Goal: Information Seeking & Learning: Check status

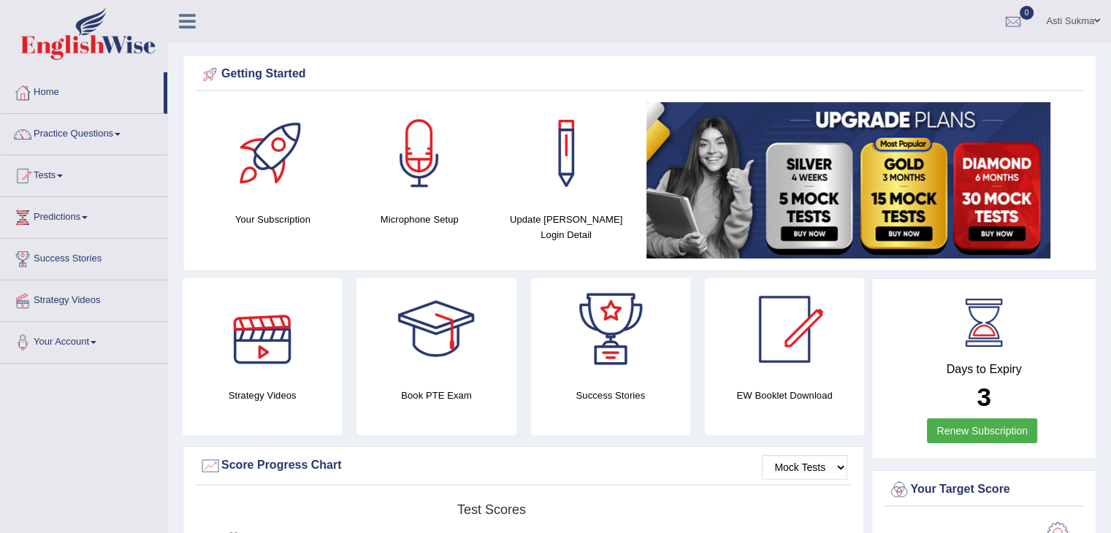
click at [29, 94] on div at bounding box center [23, 93] width 22 height 22
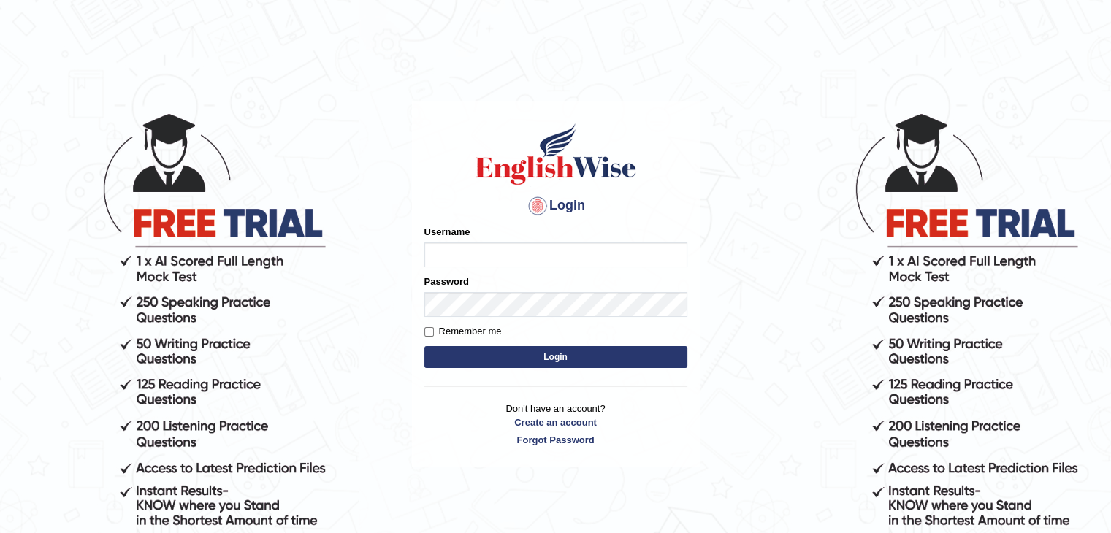
type input "AstiS"
click at [507, 364] on button "Login" at bounding box center [555, 357] width 263 height 22
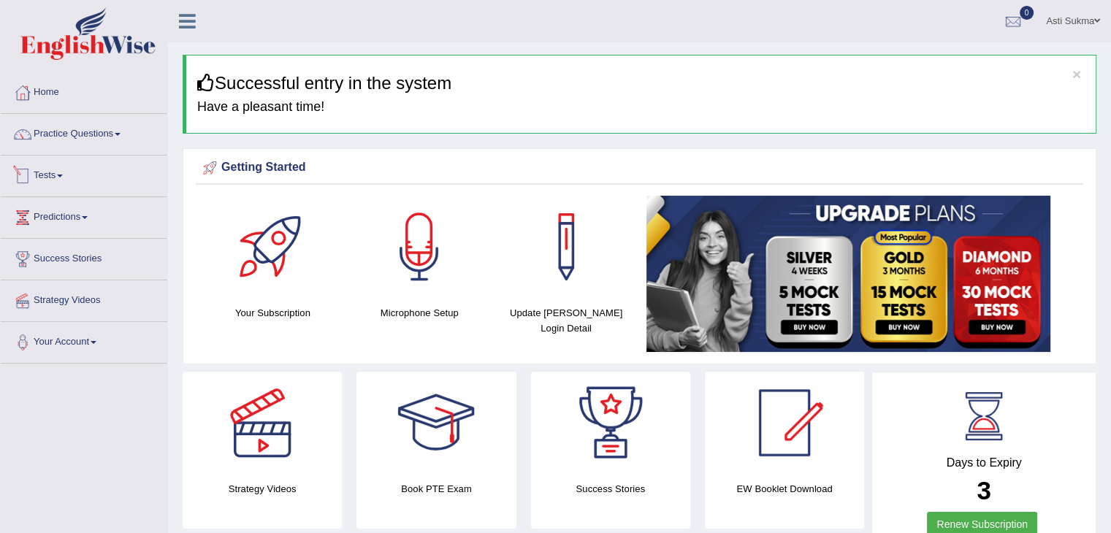
click at [45, 175] on link "Tests" at bounding box center [84, 174] width 167 height 37
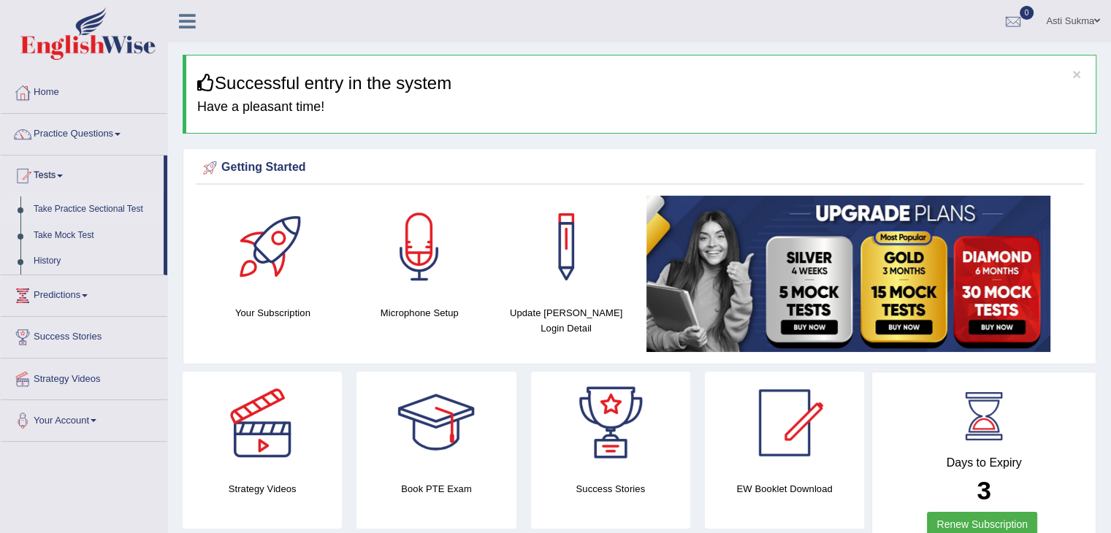
click at [118, 211] on link "Take Practice Sectional Test" at bounding box center [95, 210] width 137 height 26
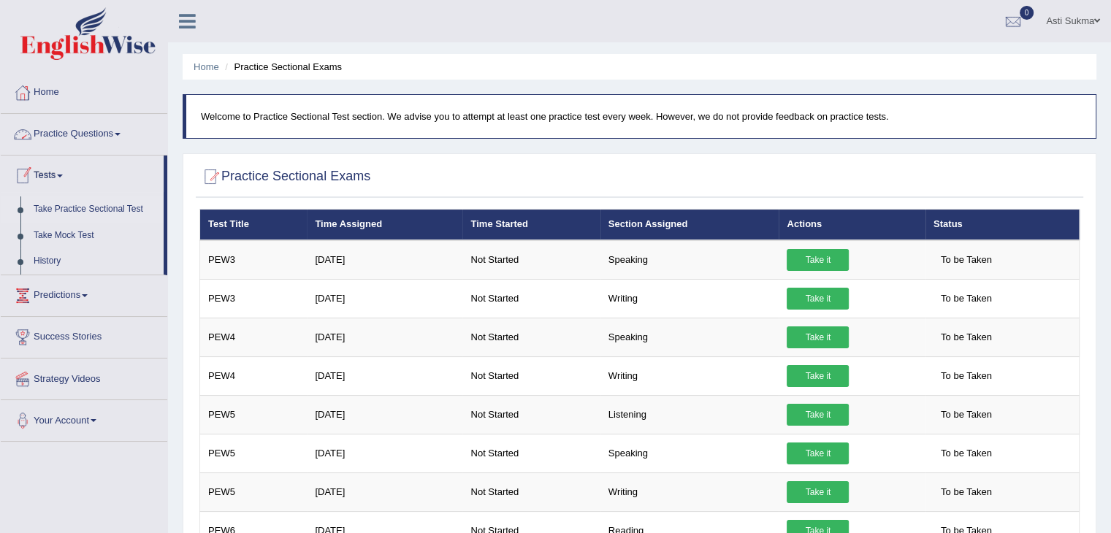
click at [88, 130] on link "Practice Questions" at bounding box center [84, 132] width 167 height 37
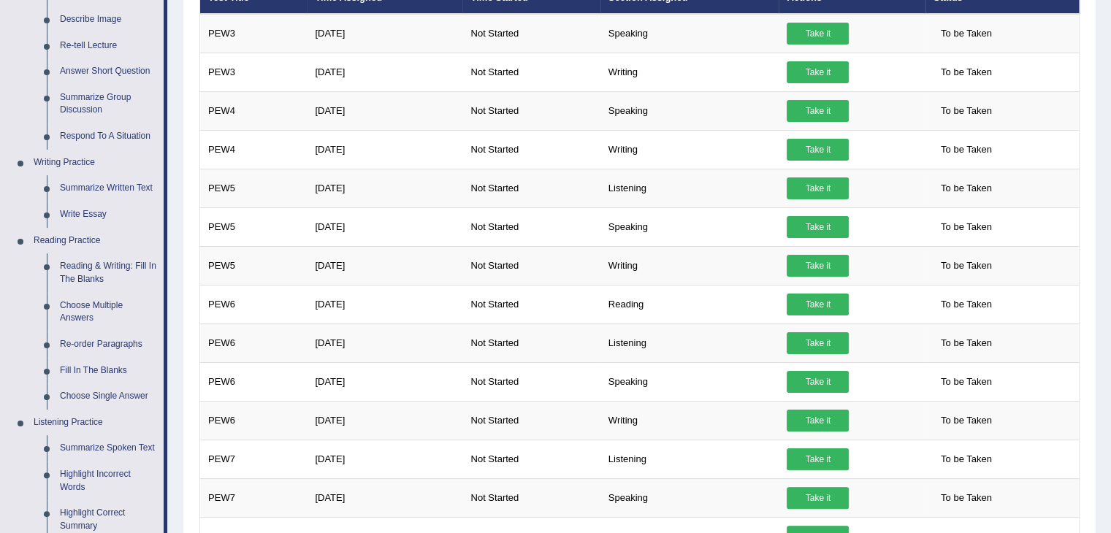
scroll to position [237, 0]
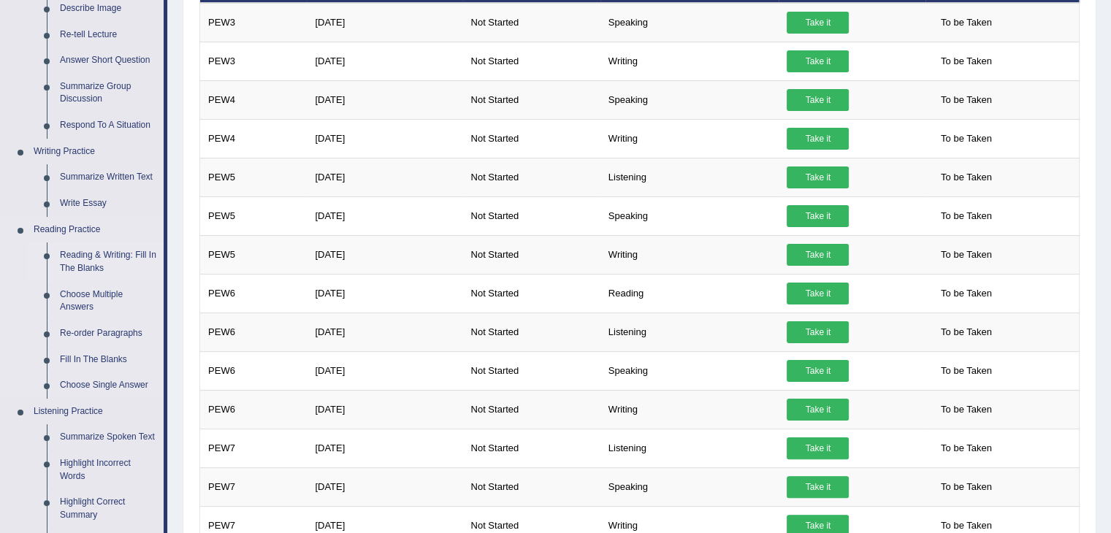
click at [125, 254] on link "Reading & Writing: Fill In The Blanks" at bounding box center [108, 262] width 110 height 39
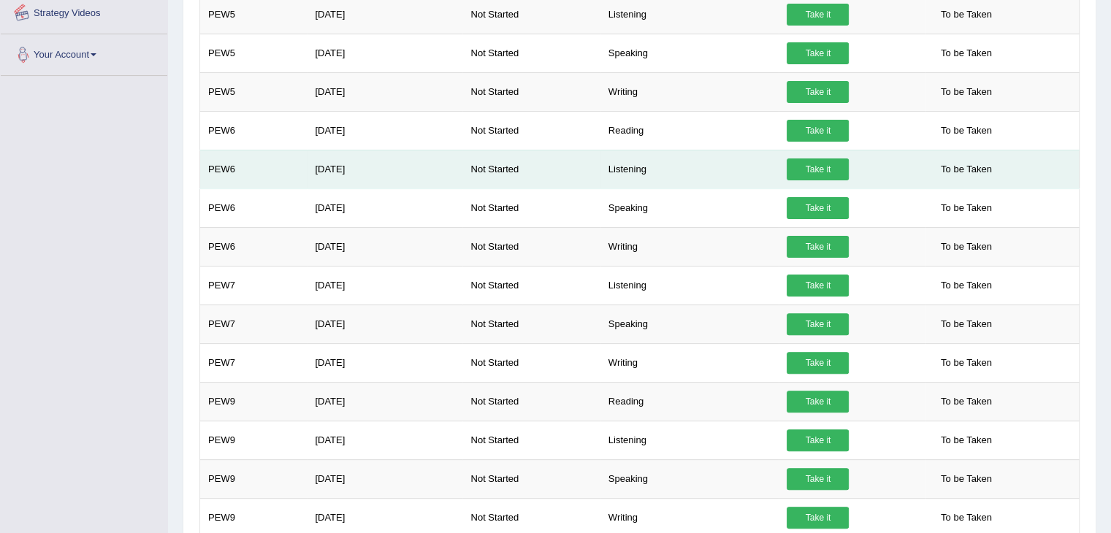
scroll to position [487, 0]
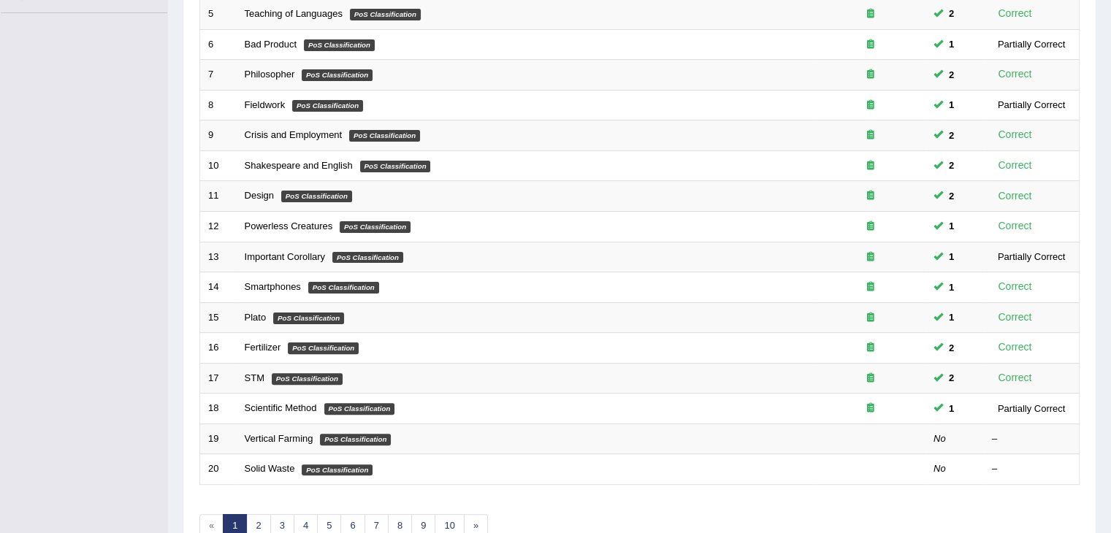
scroll to position [354, 0]
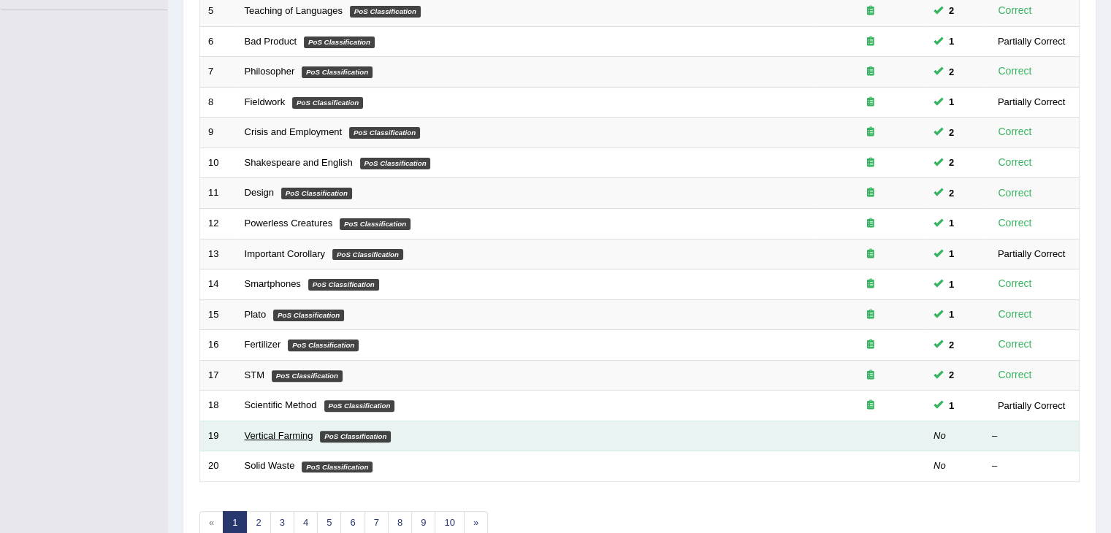
click at [291, 436] on link "Vertical Farming" at bounding box center [279, 435] width 69 height 11
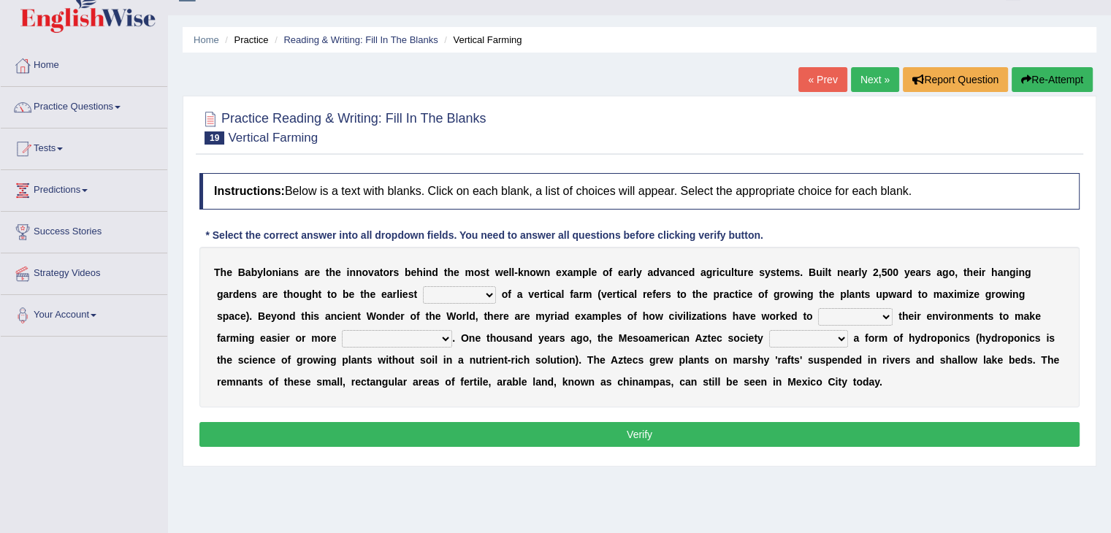
scroll to position [51, 0]
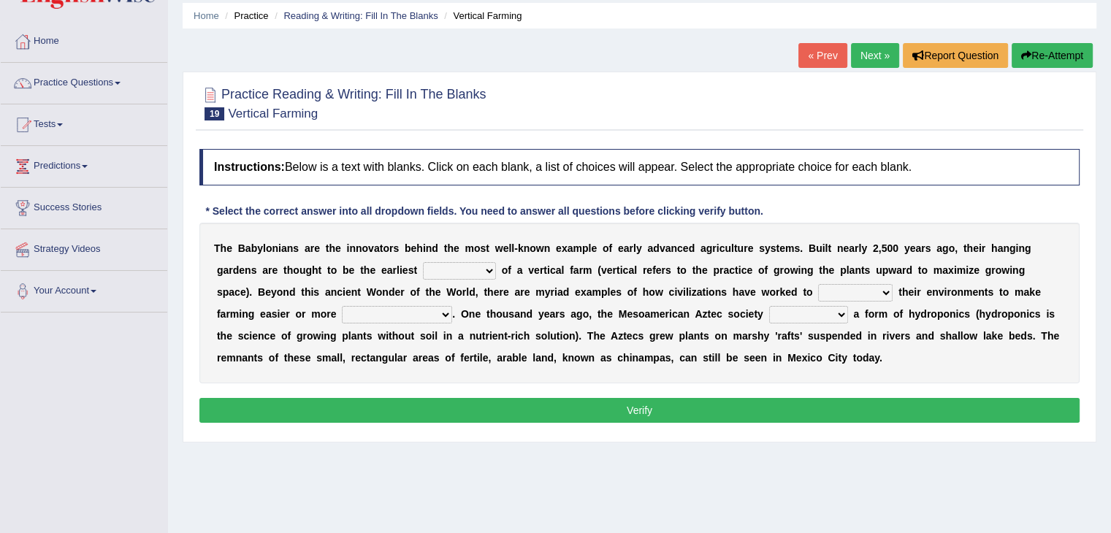
click at [475, 272] on select "prototype failure discredit protocol" at bounding box center [459, 271] width 73 height 18
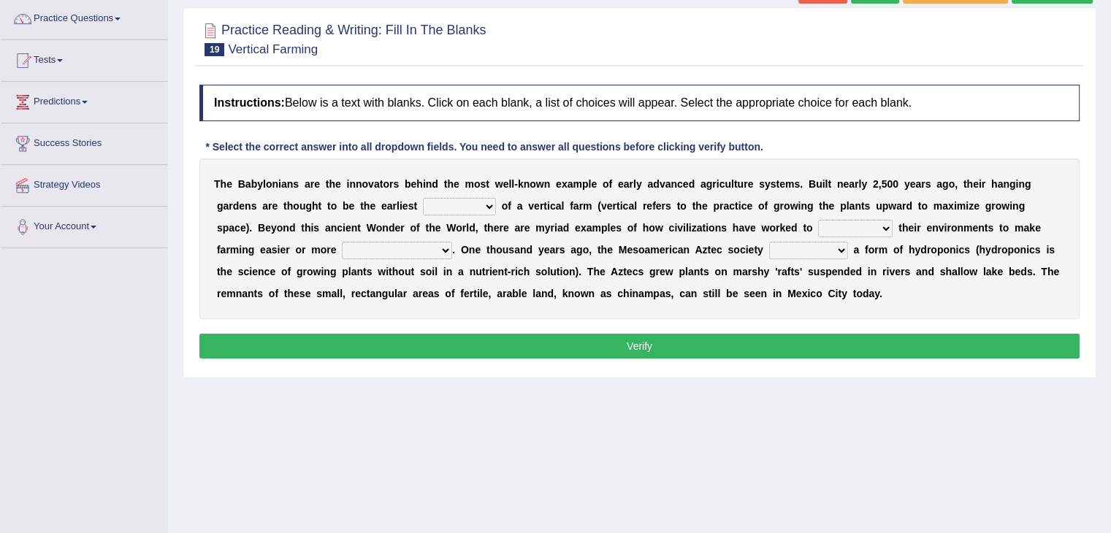
scroll to position [128, 0]
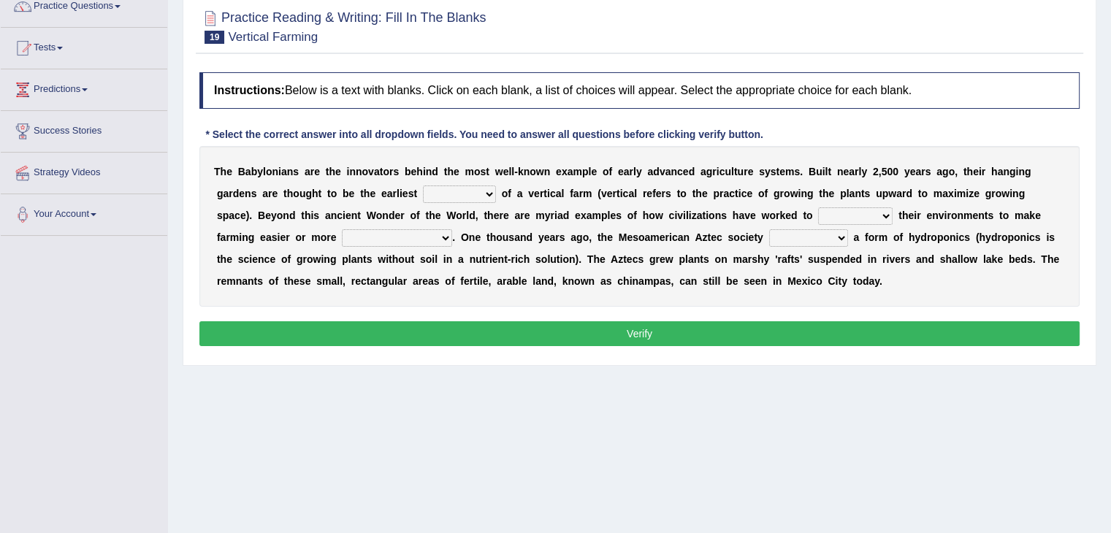
click at [996, 448] on div "Home Practice Reading & Writing: Fill In The Blanks Vertical Farming « Prev Nex…" at bounding box center [639, 237] width 943 height 731
click at [481, 194] on select "prototype failure discredit protocol" at bounding box center [459, 195] width 73 height 18
click at [470, 438] on div "Home Practice Reading & Writing: Fill In The Blanks Vertical Farming « Prev Nex…" at bounding box center [639, 237] width 943 height 731
click at [862, 218] on select "manipulate escape respect disarrange" at bounding box center [855, 216] width 75 height 18
click at [1062, 442] on div "Home Practice Reading & Writing: Fill In The Blanks Vertical Farming « Prev Nex…" at bounding box center [639, 237] width 943 height 731
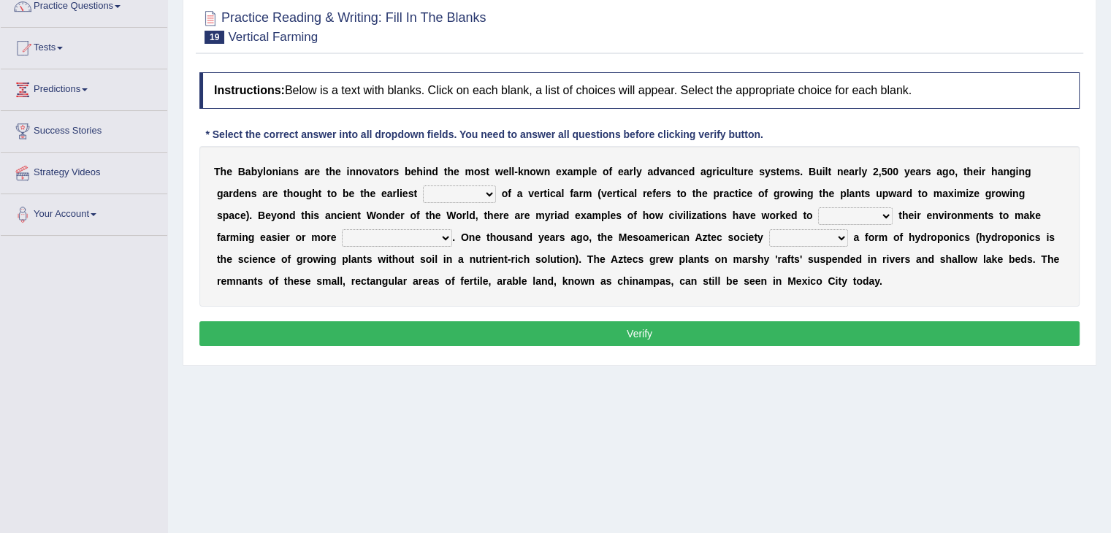
click at [874, 214] on select "manipulate escape respect disarrange" at bounding box center [855, 216] width 75 height 18
select select "respect"
click at [818, 207] on select "manipulate escape respect disarrange" at bounding box center [855, 216] width 75 height 18
click at [417, 229] on select "productive constructive connective counterproductive" at bounding box center [397, 238] width 110 height 18
click at [30, 356] on div "Toggle navigation Home Practice Questions Speaking Practice Read Aloud Repeat S…" at bounding box center [555, 252] width 1111 height 760
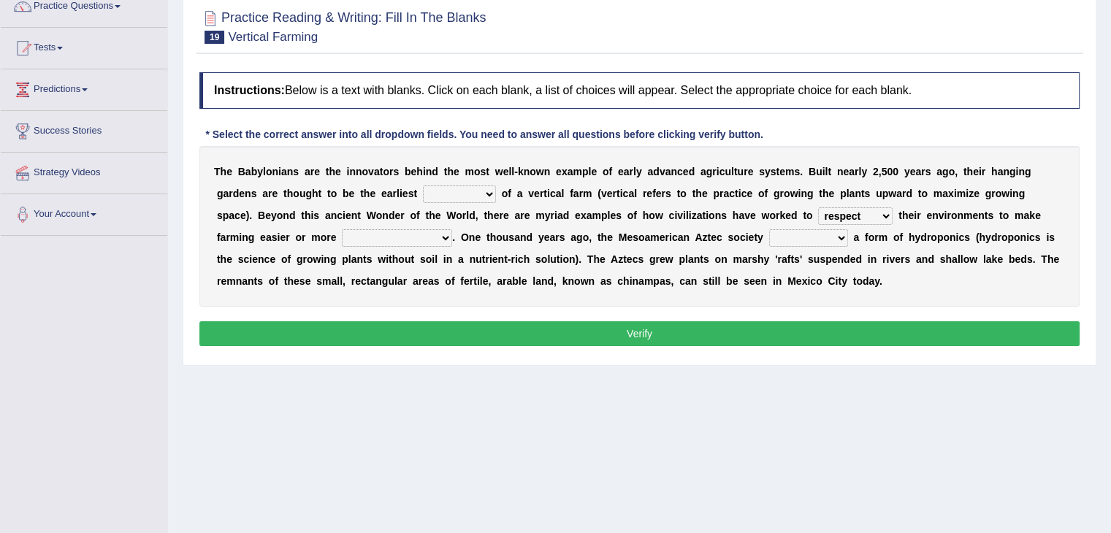
click at [383, 240] on select "productive constructive connective counterproductive" at bounding box center [397, 238] width 110 height 18
select select "productive"
click at [342, 229] on select "productive constructive connective counterproductive" at bounding box center [397, 238] width 110 height 18
click at [809, 240] on select "domineered volunteered pioneered engineered" at bounding box center [808, 238] width 79 height 18
click at [801, 243] on select "domineered volunteered pioneered engineered" at bounding box center [808, 238] width 79 height 18
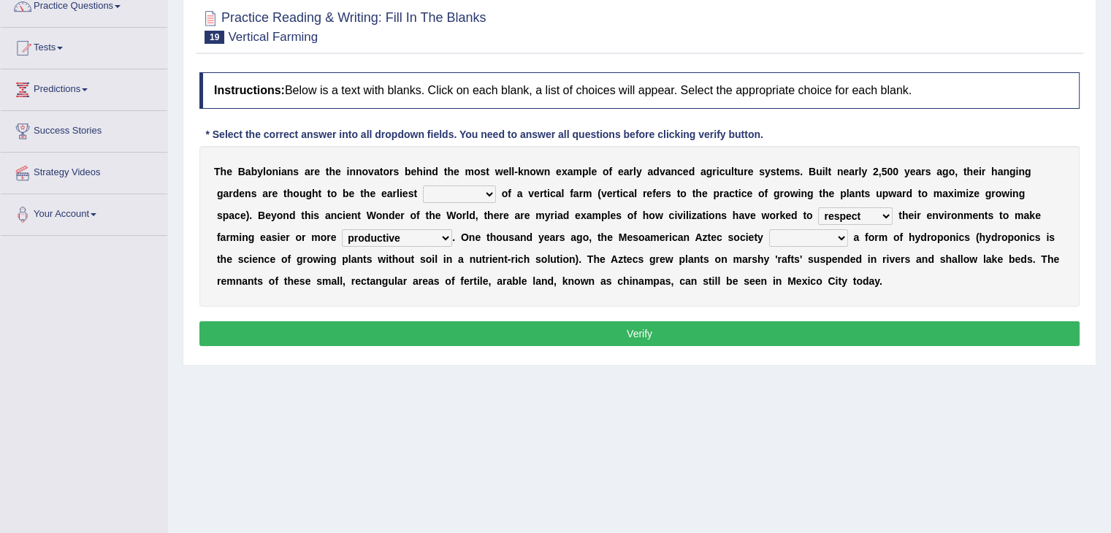
click at [2, 395] on div "Toggle navigation Home Practice Questions Speaking Practice Read Aloud Repeat S…" at bounding box center [555, 252] width 1111 height 760
click at [821, 234] on select "domineered volunteered pioneered engineered" at bounding box center [808, 238] width 79 height 18
click at [21, 337] on div "Toggle navigation Home Practice Questions Speaking Practice Read Aloud Repeat S…" at bounding box center [555, 252] width 1111 height 760
click at [802, 243] on select "domineered volunteered pioneered engineered" at bounding box center [808, 238] width 79 height 18
click at [769, 229] on select "domineered volunteered pioneered engineered" at bounding box center [808, 238] width 79 height 18
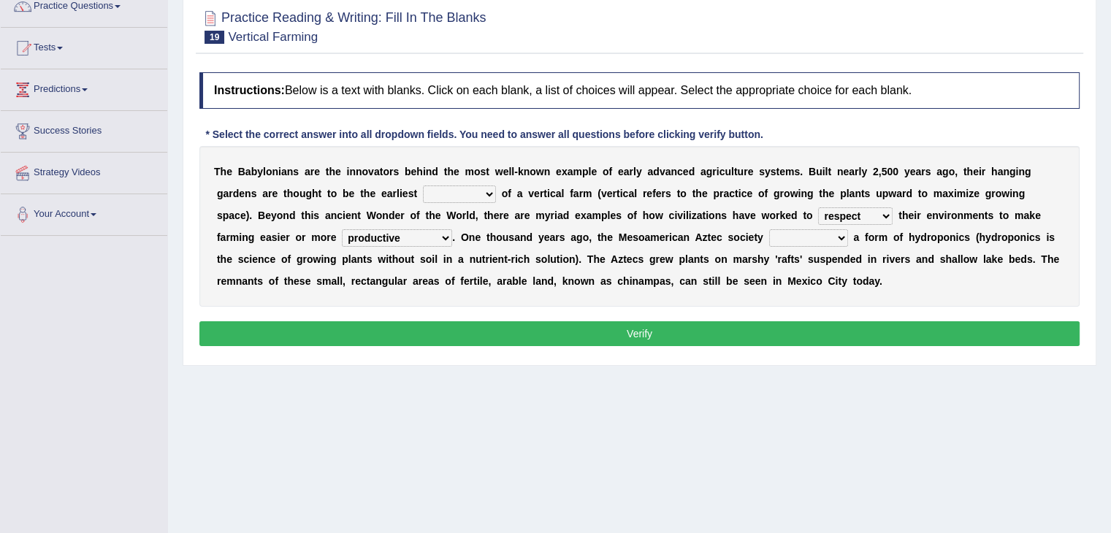
click at [47, 338] on div "Toggle navigation Home Practice Questions Speaking Practice Read Aloud Repeat S…" at bounding box center [555, 252] width 1111 height 760
click at [812, 239] on select "domineered volunteered pioneered engineered" at bounding box center [808, 238] width 79 height 18
select select "pioneered"
click at [769, 229] on select "domineered volunteered pioneered engineered" at bounding box center [808, 238] width 79 height 18
click at [64, 333] on div "Toggle navigation Home Practice Questions Speaking Practice Read Aloud Repeat S…" at bounding box center [555, 252] width 1111 height 760
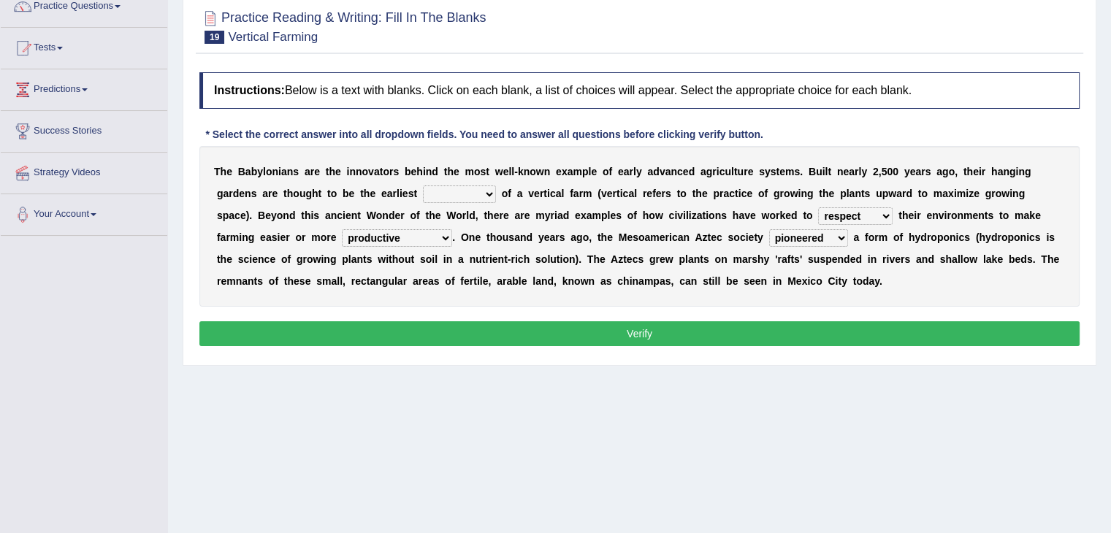
click at [462, 194] on select "prototype failure discredit protocol" at bounding box center [459, 195] width 73 height 18
select select "prototype"
click at [423, 186] on select "prototype failure discredit protocol" at bounding box center [459, 195] width 73 height 18
click at [592, 338] on button "Verify" at bounding box center [639, 333] width 880 height 25
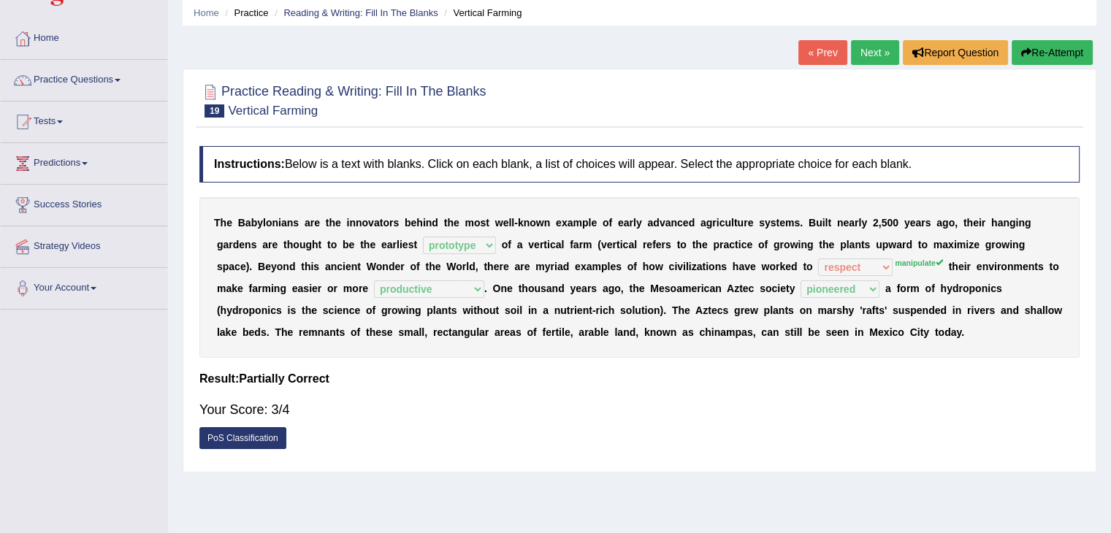
scroll to position [44, 0]
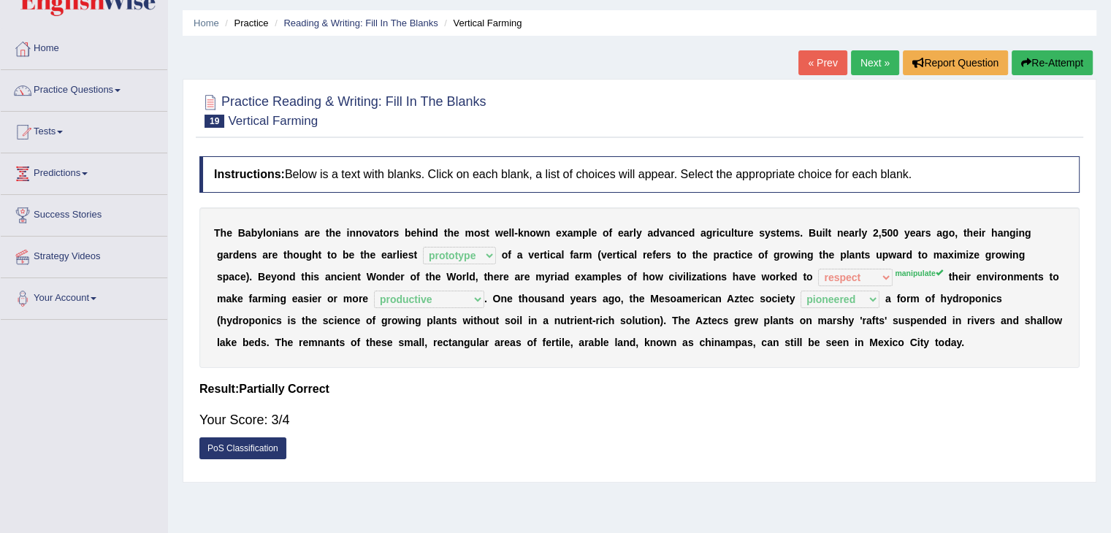
click at [883, 59] on link "Next »" at bounding box center [875, 62] width 48 height 25
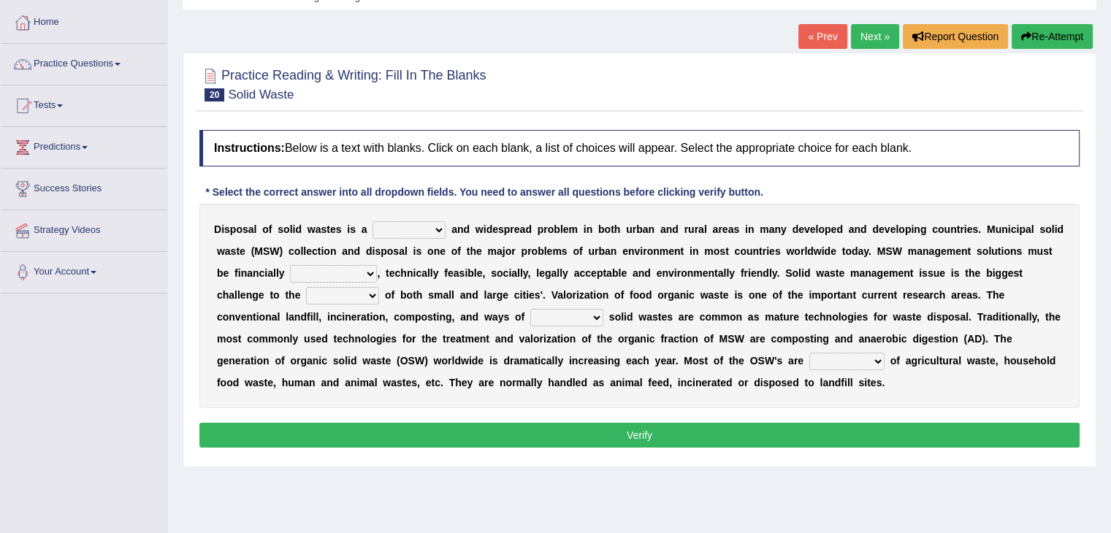
scroll to position [114, 0]
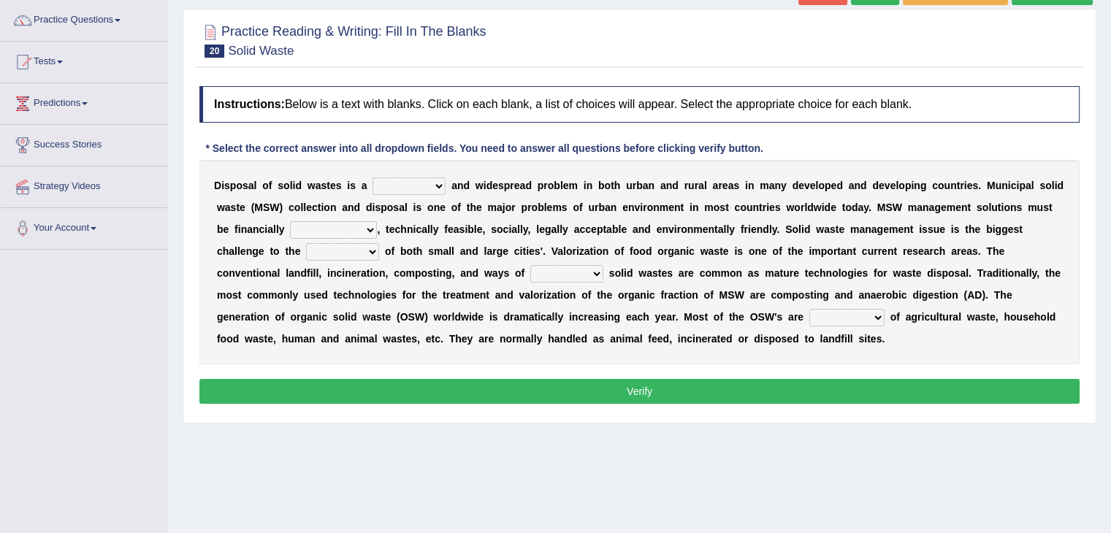
drag, startPoint x: 1118, startPoint y: 130, endPoint x: 1111, endPoint y: 206, distance: 76.3
click at [1110, 206] on html "Toggle navigation Home Practice Questions Speaking Practice Read Aloud Repeat S…" at bounding box center [555, 152] width 1111 height 533
click at [430, 185] on select "slanting stinging stalling shafting" at bounding box center [409, 187] width 73 height 18
click at [438, 188] on select "slanting stinging stalling shafting" at bounding box center [409, 187] width 73 height 18
click at [408, 188] on select "slanting stinging stalling shafting" at bounding box center [409, 187] width 73 height 18
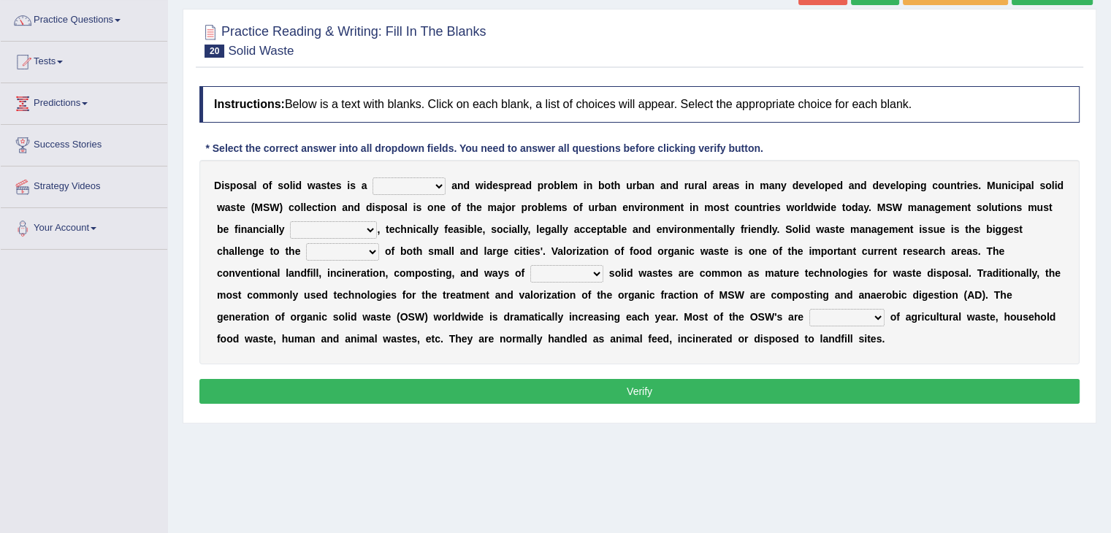
click at [411, 192] on select "slanting stinging stalling shafting" at bounding box center [409, 187] width 73 height 18
click at [950, 348] on div "D i s p o s a l o f s o l i d w a s t e s i s a slanting stinging stalling shaf…" at bounding box center [639, 262] width 880 height 205
click at [424, 191] on select "slanting stinging stalling shafting" at bounding box center [409, 187] width 73 height 18
click at [373, 178] on select "slanting stinging stalling shafting" at bounding box center [409, 187] width 73 height 18
click at [409, 189] on select "slanting stinging stalling shafting" at bounding box center [409, 187] width 73 height 18
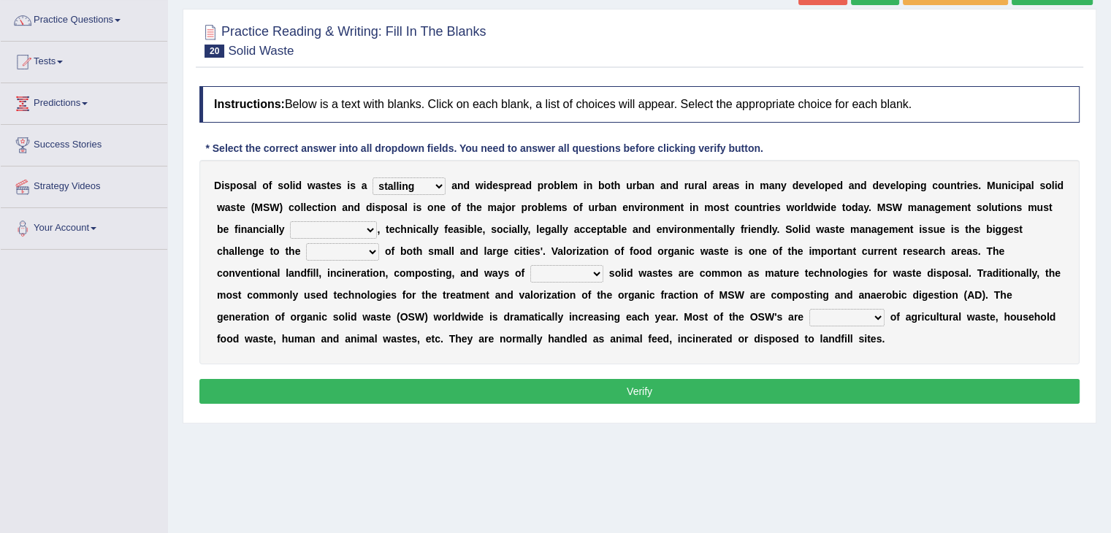
select select "stinging"
click at [373, 178] on select "slanting stinging stalling shafting" at bounding box center [409, 187] width 73 height 18
click at [353, 224] on select "unattainable sustainable objectionable treasonable" at bounding box center [333, 230] width 87 height 18
click at [64, 342] on div "Toggle navigation Home Practice Questions Speaking Practice Read Aloud Repeat S…" at bounding box center [555, 266] width 1111 height 760
click at [307, 228] on select "unattainable sustainable objectionable treasonable" at bounding box center [333, 230] width 87 height 18
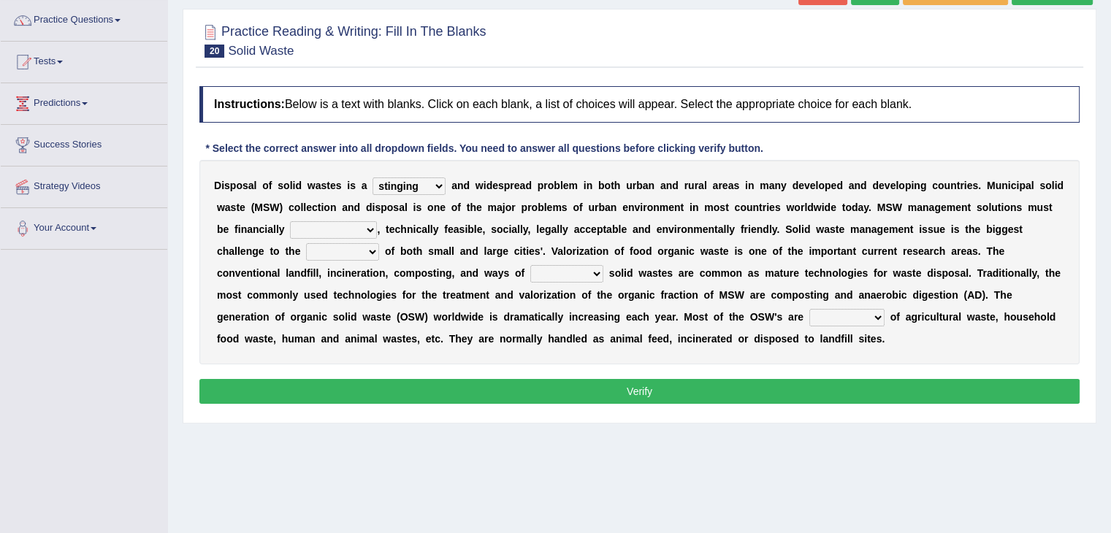
click at [307, 228] on select "unattainable sustainable objectionable treasonable" at bounding box center [333, 230] width 87 height 18
click at [0, 323] on div "Toggle navigation Home Practice Questions Speaking Practice Read Aloud Repeat S…" at bounding box center [555, 266] width 1111 height 760
click at [336, 221] on select "unattainable sustainable objectionable treasonable" at bounding box center [333, 230] width 87 height 18
click at [44, 374] on div "Toggle navigation Home Practice Questions Speaking Practice Read Aloud Repeat S…" at bounding box center [555, 266] width 1111 height 760
click at [351, 221] on select "unattainable sustainable objectionable treasonable" at bounding box center [333, 230] width 87 height 18
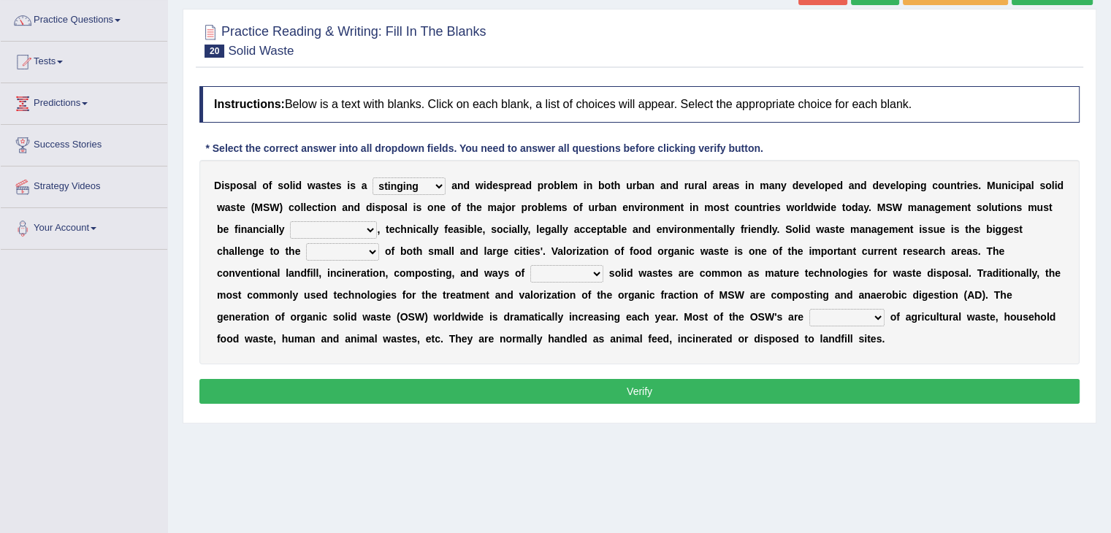
select select "objectionable"
click at [290, 221] on select "unattainable sustainable objectionable treasonable" at bounding box center [333, 230] width 87 height 18
click at [351, 256] on select "plants culture authorities history" at bounding box center [342, 252] width 73 height 18
select select "culture"
click at [306, 243] on select "plants culture authorities history" at bounding box center [342, 252] width 73 height 18
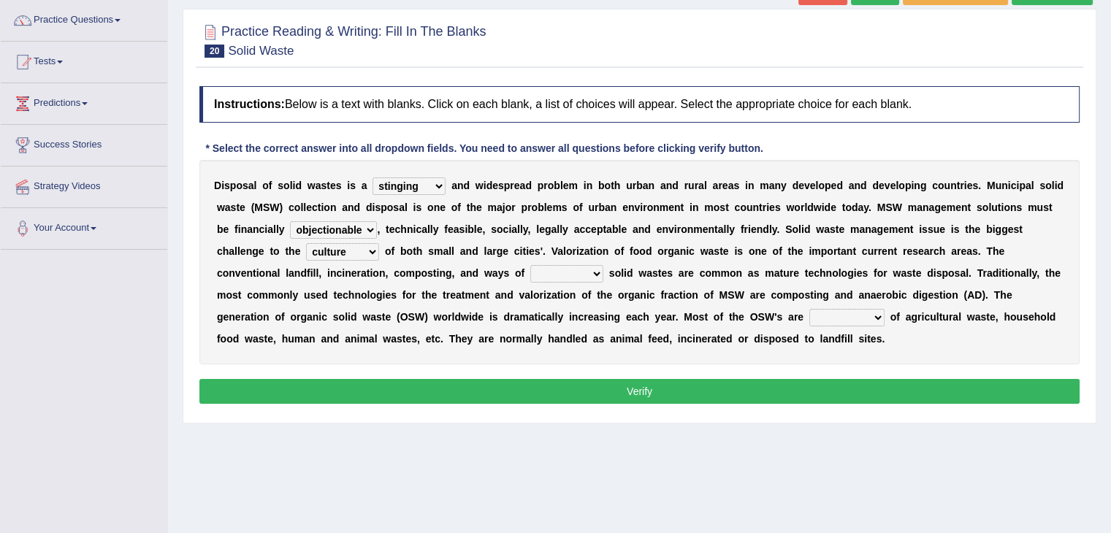
click at [368, 255] on select "plants culture authorities history" at bounding box center [342, 252] width 73 height 18
click at [552, 271] on select "reserving preserving deserving handling" at bounding box center [566, 274] width 73 height 18
click at [576, 267] on select "reserving preserving deserving handling" at bounding box center [566, 274] width 73 height 18
select select "handling"
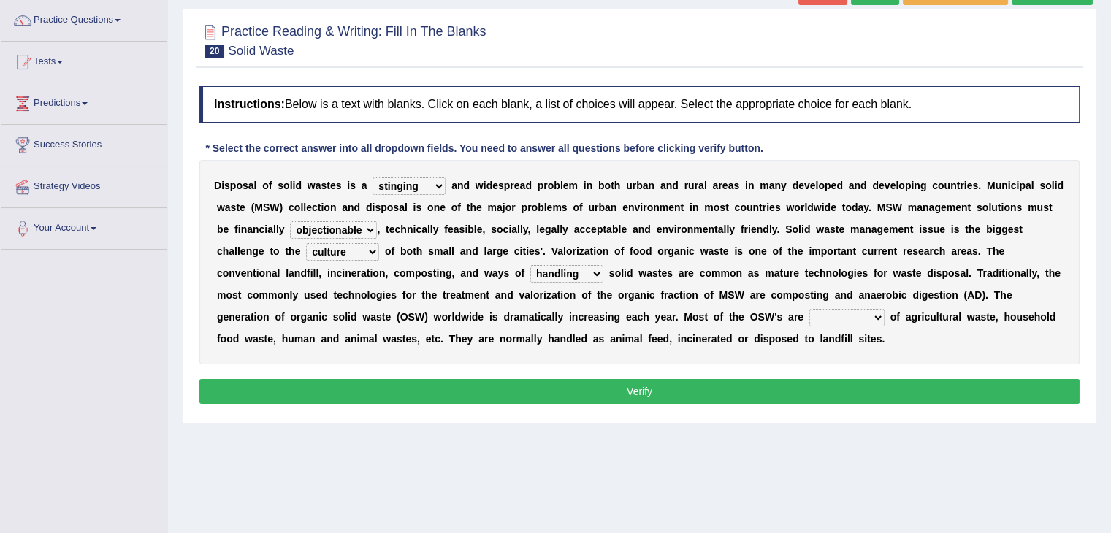
click at [530, 265] on select "reserving preserving deserving handling" at bounding box center [566, 274] width 73 height 18
click at [818, 315] on select "composed disposed composing disposing" at bounding box center [846, 318] width 75 height 18
click at [1049, 321] on div "D i s p o s a l o f s o l i d w a s t e s i s a slanting stinging stalling shaf…" at bounding box center [639, 262] width 880 height 205
click at [872, 313] on select "composed disposed composing disposing" at bounding box center [846, 318] width 75 height 18
click at [864, 321] on select "composed disposed composing disposing" at bounding box center [846, 318] width 75 height 18
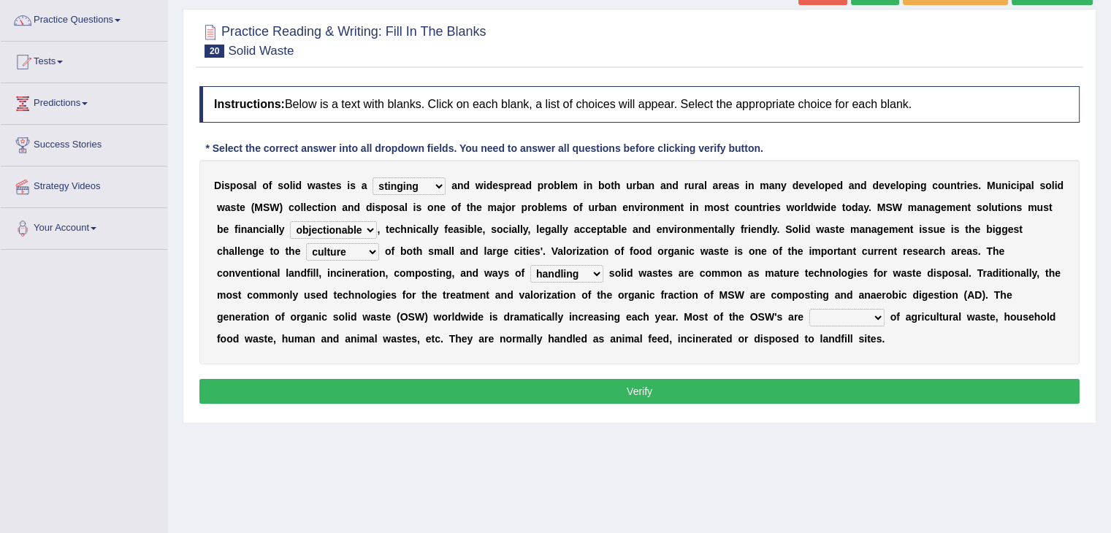
click at [864, 321] on select "composed disposed composing disposing" at bounding box center [846, 318] width 75 height 18
select select "disposing"
click at [809, 309] on select "composed disposed composing disposing" at bounding box center [846, 318] width 75 height 18
click at [857, 395] on button "Verify" at bounding box center [639, 391] width 880 height 25
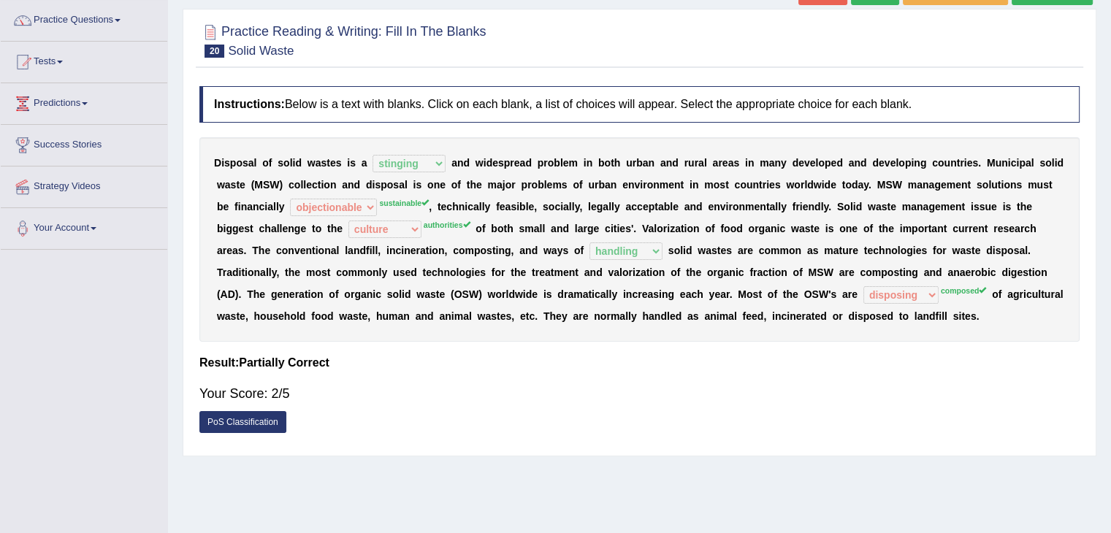
scroll to position [0, 0]
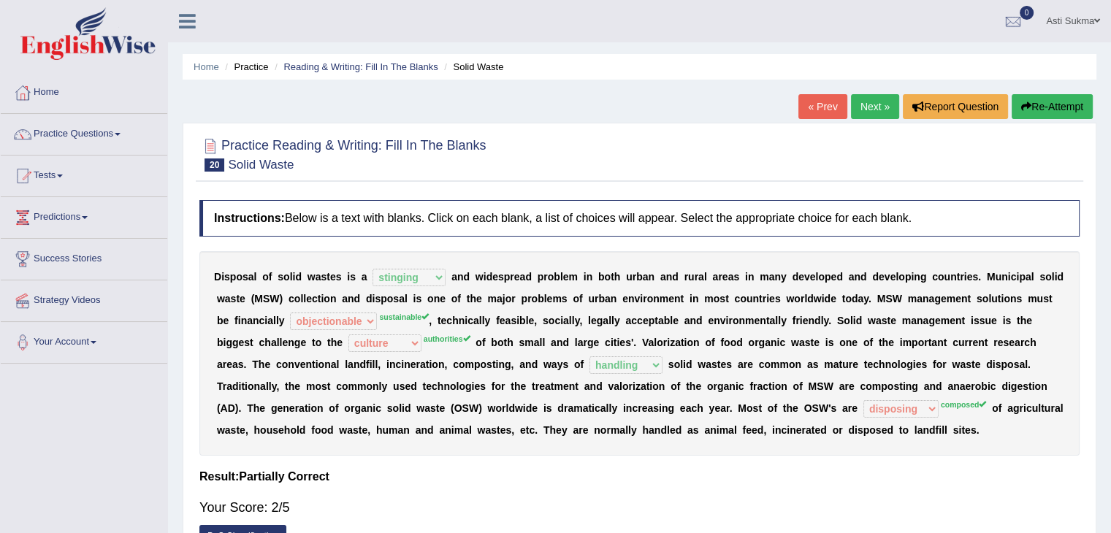
click at [1043, 109] on button "Re-Attempt" at bounding box center [1052, 106] width 81 height 25
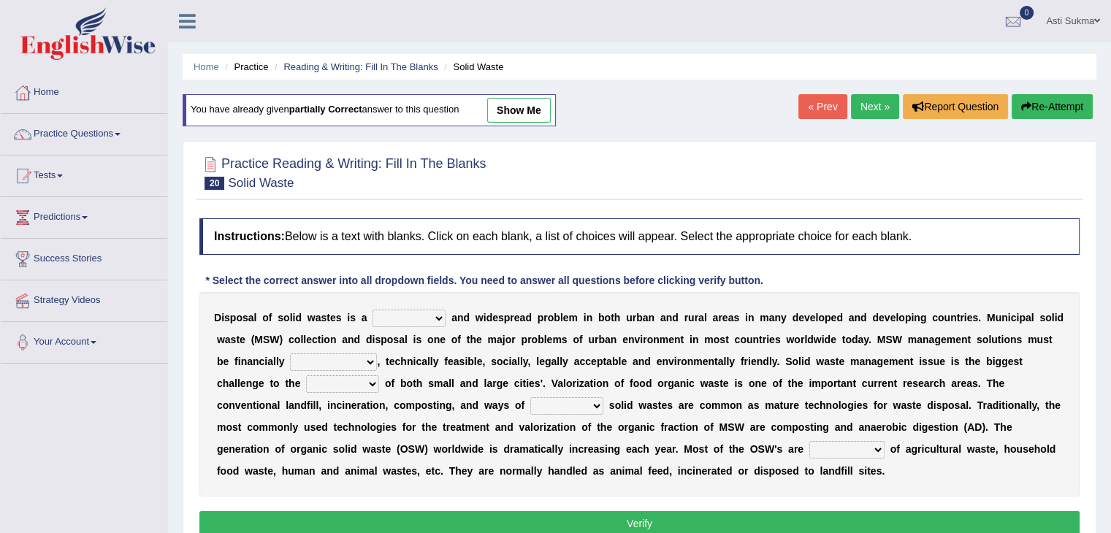
click at [354, 364] on select "unattainable sustainable objectionable treasonable" at bounding box center [333, 363] width 87 height 18
select select "sustainable"
click at [290, 354] on select "unattainable sustainable objectionable treasonable" at bounding box center [333, 363] width 87 height 18
click at [373, 376] on select "plants culture authorities history" at bounding box center [342, 385] width 73 height 18
select select "authorities"
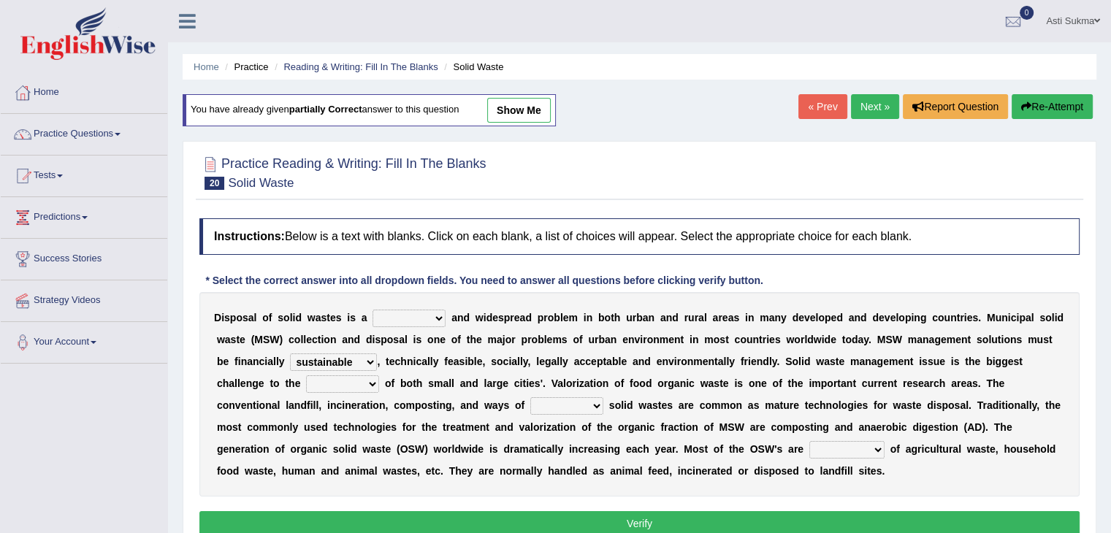
click at [306, 376] on select "plants culture authorities history" at bounding box center [342, 385] width 73 height 18
click at [397, 321] on select "slanting stinging stalling shafting" at bounding box center [409, 319] width 73 height 18
select select "stinging"
click at [373, 310] on select "slanting stinging stalling shafting" at bounding box center [409, 319] width 73 height 18
click at [566, 407] on select "reserving preserving deserving handling" at bounding box center [566, 406] width 73 height 18
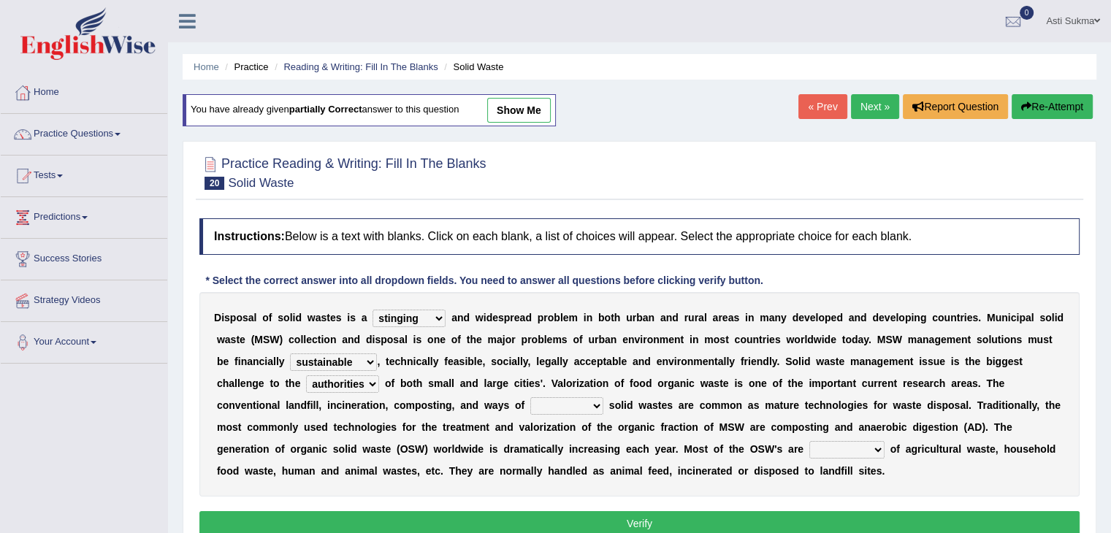
select select "handling"
click at [530, 397] on select "reserving preserving deserving handling" at bounding box center [566, 406] width 73 height 18
click at [826, 448] on select "composed disposed composing disposing" at bounding box center [846, 450] width 75 height 18
select select "composed"
click at [809, 441] on select "composed disposed composing disposing" at bounding box center [846, 450] width 75 height 18
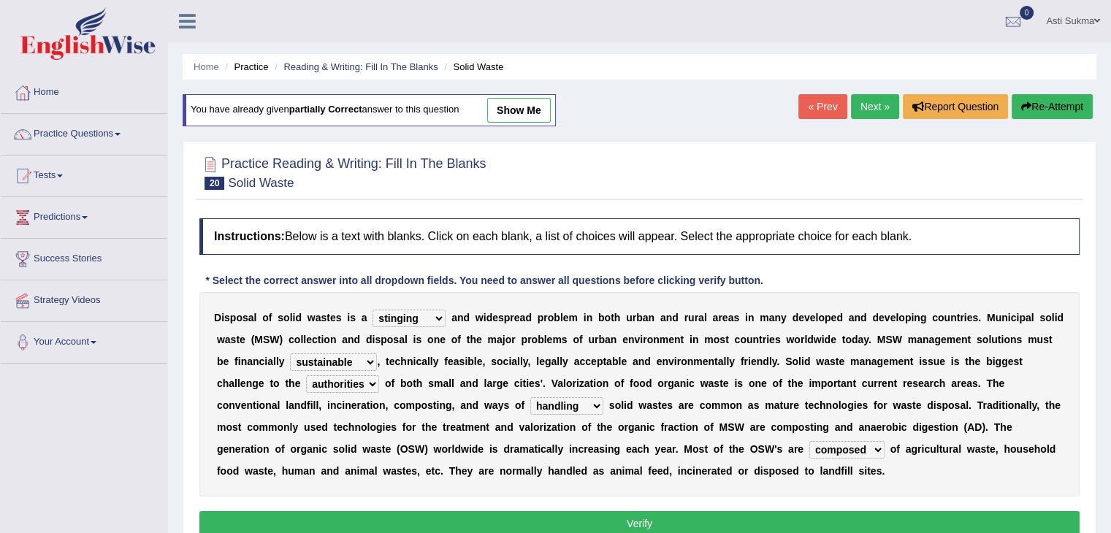
click at [780, 519] on button "Verify" at bounding box center [639, 523] width 880 height 25
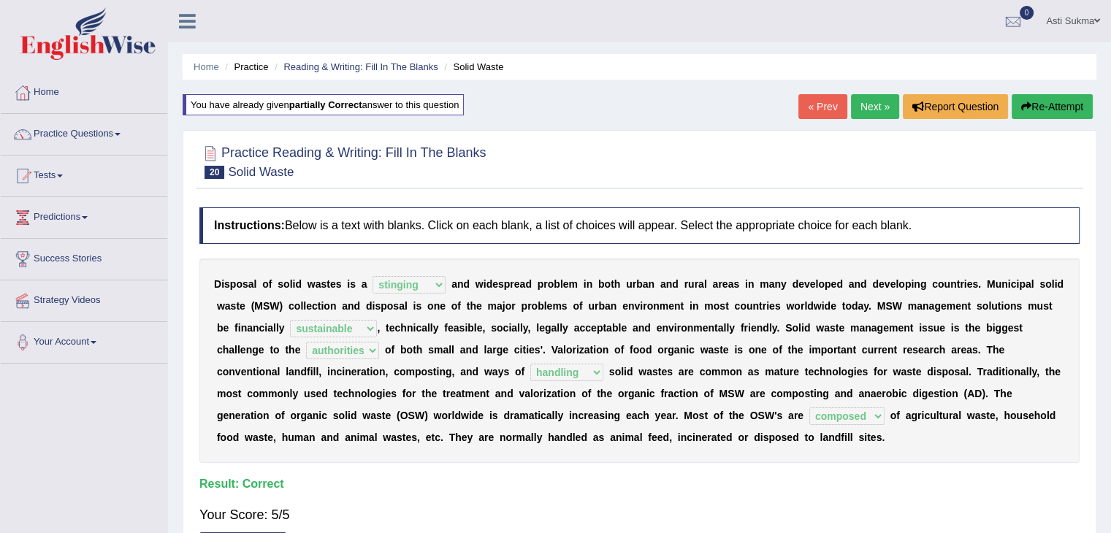
click at [872, 106] on link "Next »" at bounding box center [875, 106] width 48 height 25
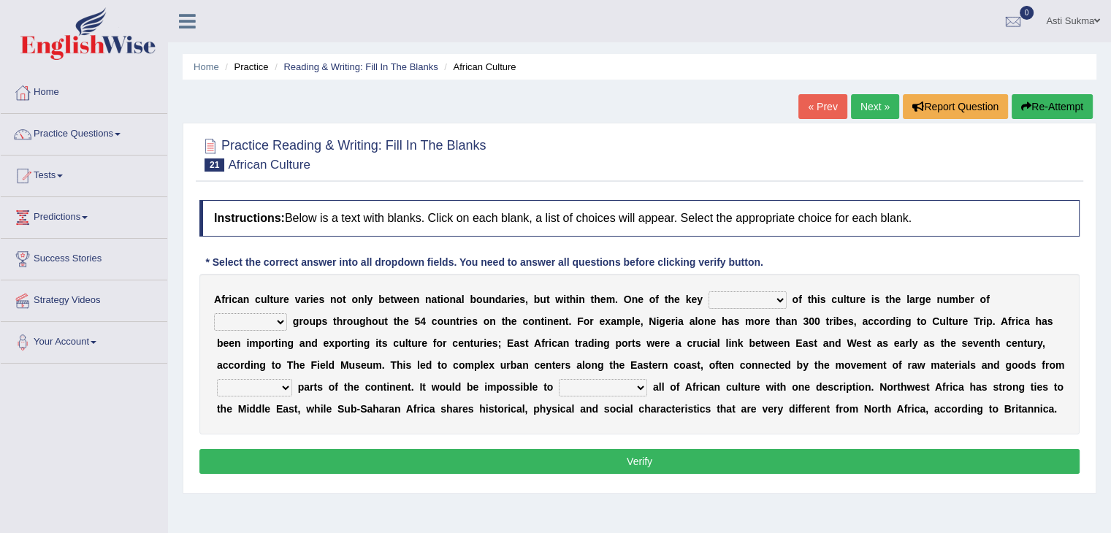
click at [740, 294] on select "conjectures features issues doubts" at bounding box center [748, 300] width 78 height 18
click at [0, 442] on div "Toggle navigation Home Practice Questions Speaking Practice Read Aloud Repeat S…" at bounding box center [555, 380] width 1111 height 760
click at [737, 300] on select "conjectures features issues doubts" at bounding box center [748, 300] width 78 height 18
select select "features"
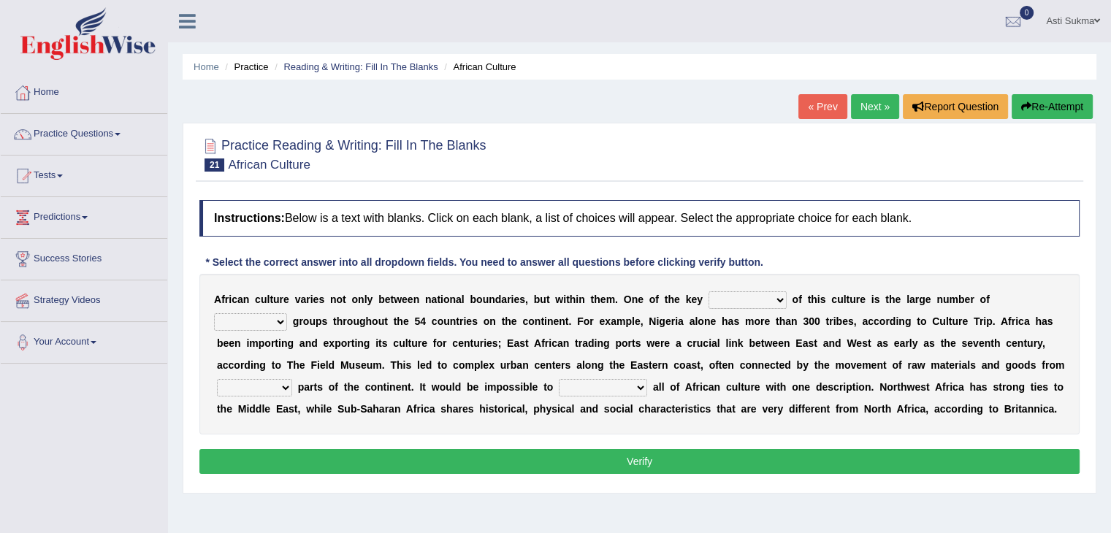
click at [709, 291] on select "conjectures features issues doubts" at bounding box center [748, 300] width 78 height 18
click at [276, 325] on select "ethic ethnic eugenic epic" at bounding box center [250, 322] width 73 height 18
click at [347, 346] on b "r" at bounding box center [349, 344] width 4 height 12
click at [269, 325] on select "ethic ethnic eugenic epic" at bounding box center [250, 322] width 73 height 18
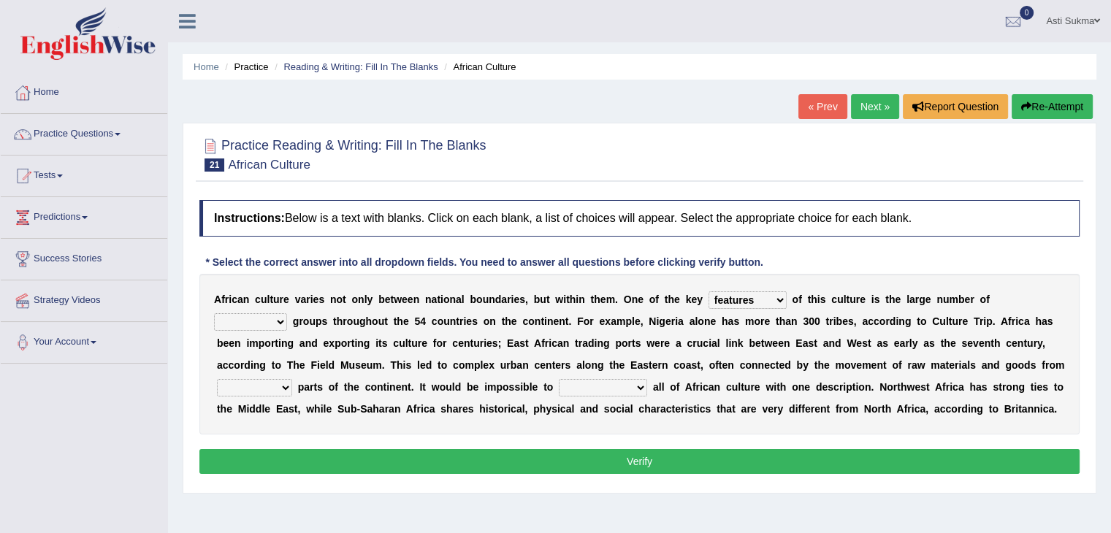
click at [277, 313] on select "ethic ethnic eugenic epic" at bounding box center [250, 322] width 73 height 18
click at [253, 319] on select "ethic ethnic eugenic epic" at bounding box center [250, 322] width 73 height 18
click at [99, 403] on div "Toggle navigation Home Practice Questions Speaking Practice Read Aloud Repeat S…" at bounding box center [555, 380] width 1111 height 760
click at [278, 316] on select "ethic ethnic eugenic epic" at bounding box center [250, 322] width 73 height 18
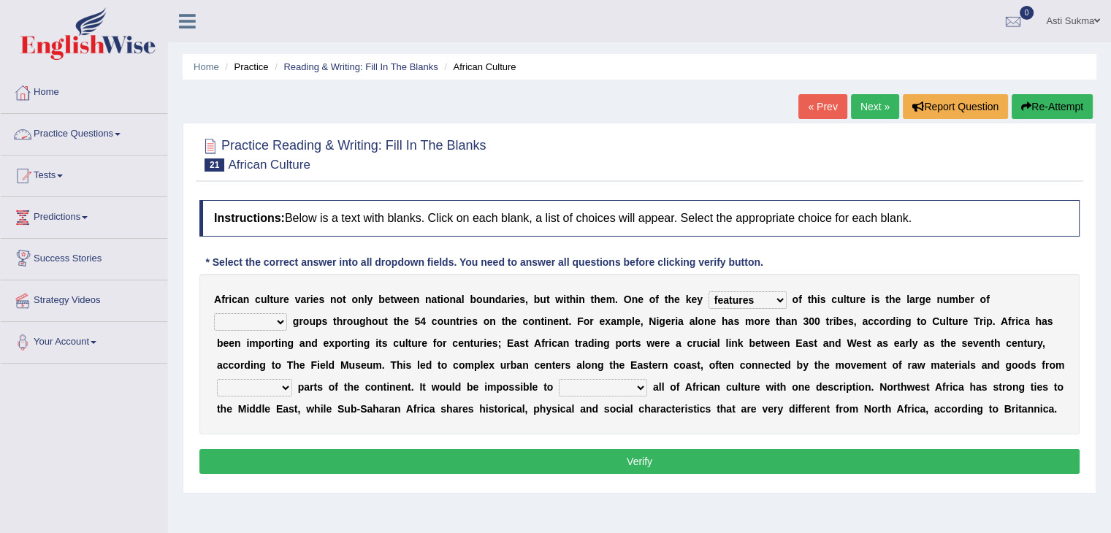
click at [254, 328] on select "ethic ethnic eugenic epic" at bounding box center [250, 322] width 73 height 18
select select "ethnic"
click at [214, 313] on select "ethic ethnic eugenic epic" at bounding box center [250, 322] width 73 height 18
click at [271, 389] on select "forelocked interlocked unlocked landlocked" at bounding box center [254, 388] width 75 height 18
select select "landlocked"
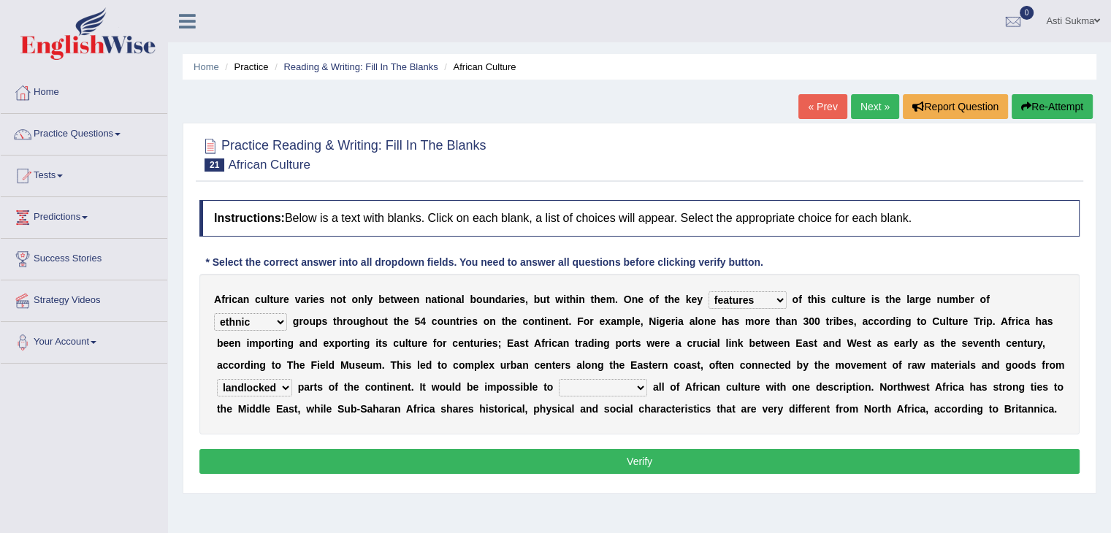
click at [217, 379] on select "forelocked interlocked unlocked landlocked" at bounding box center [254, 388] width 75 height 18
click at [268, 386] on select "forelocked interlocked unlocked landlocked" at bounding box center [254, 388] width 75 height 18
click at [454, 370] on div "A f r i c a n c u l t u r e v a r i e s n o t o n l y b e t w e e n n a t i o n…" at bounding box center [639, 354] width 880 height 161
click at [605, 389] on select "characterize conceptualize symbolize synthesize" at bounding box center [603, 388] width 88 height 18
select select "symbolize"
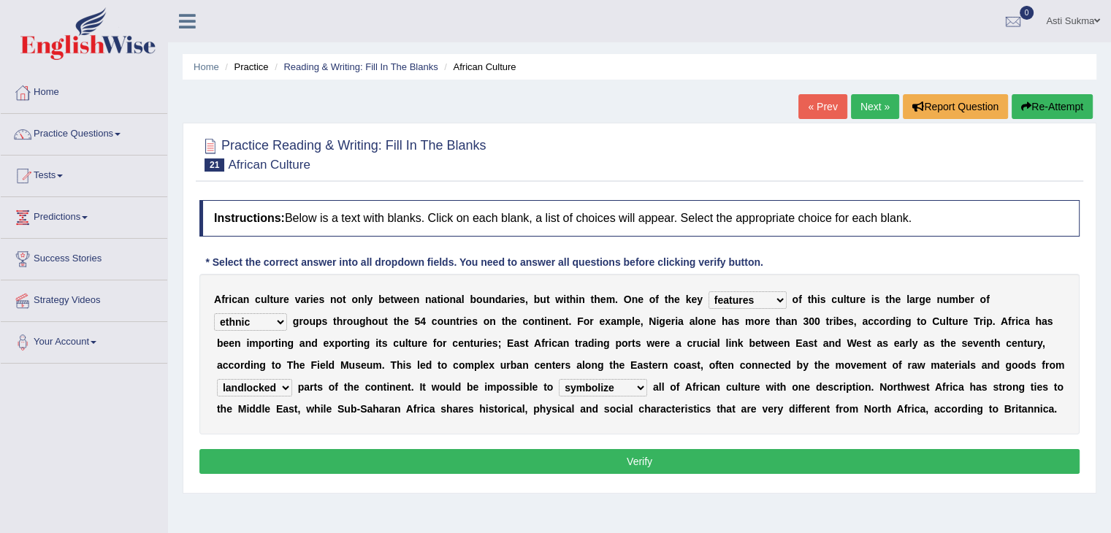
click at [559, 379] on select "characterize conceptualize symbolize synthesize" at bounding box center [603, 388] width 88 height 18
click at [595, 457] on button "Verify" at bounding box center [639, 461] width 880 height 25
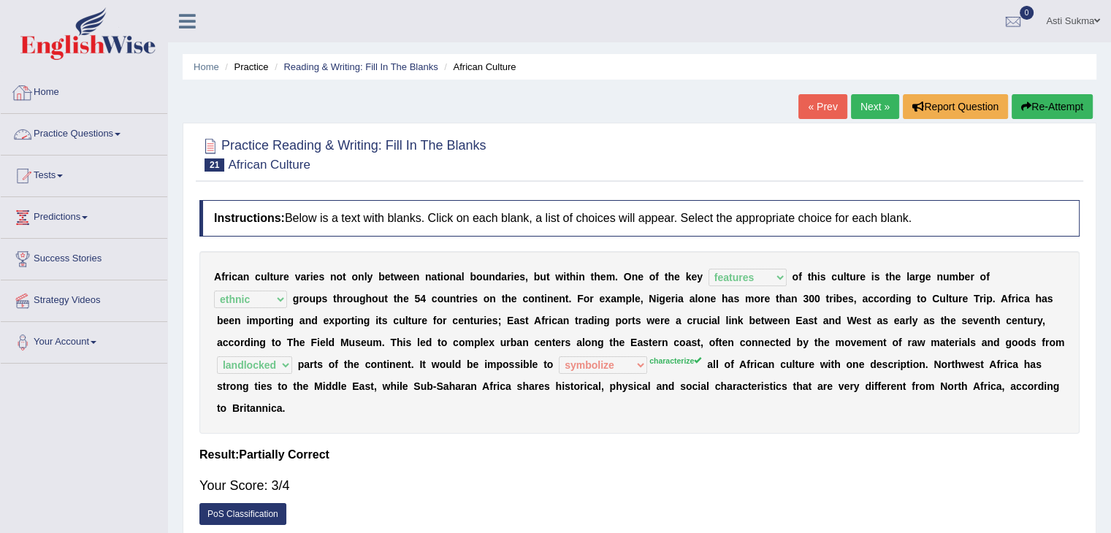
click at [83, 131] on link "Practice Questions" at bounding box center [84, 132] width 167 height 37
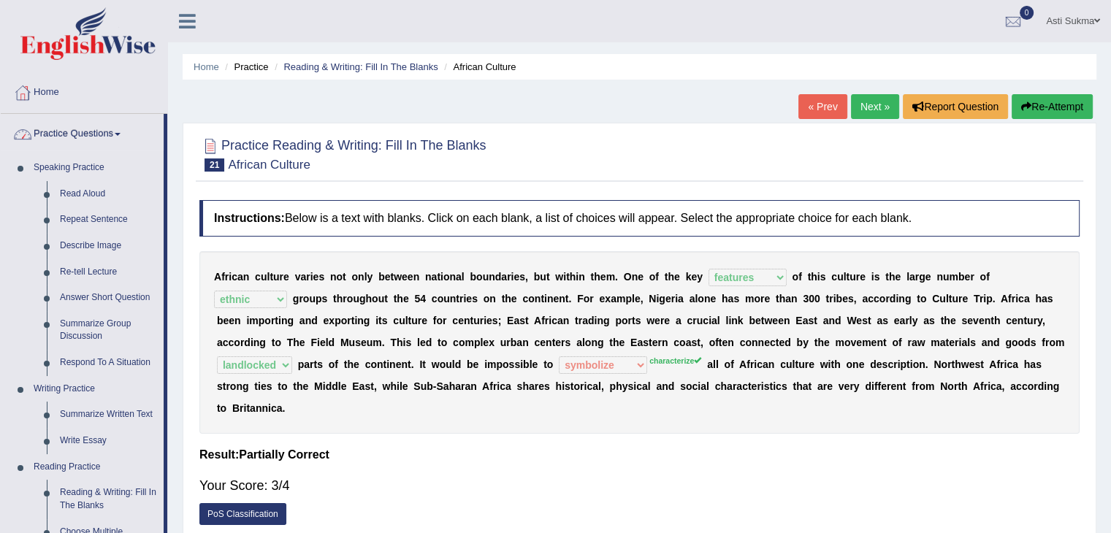
click at [83, 131] on link "Practice Questions" at bounding box center [82, 132] width 163 height 37
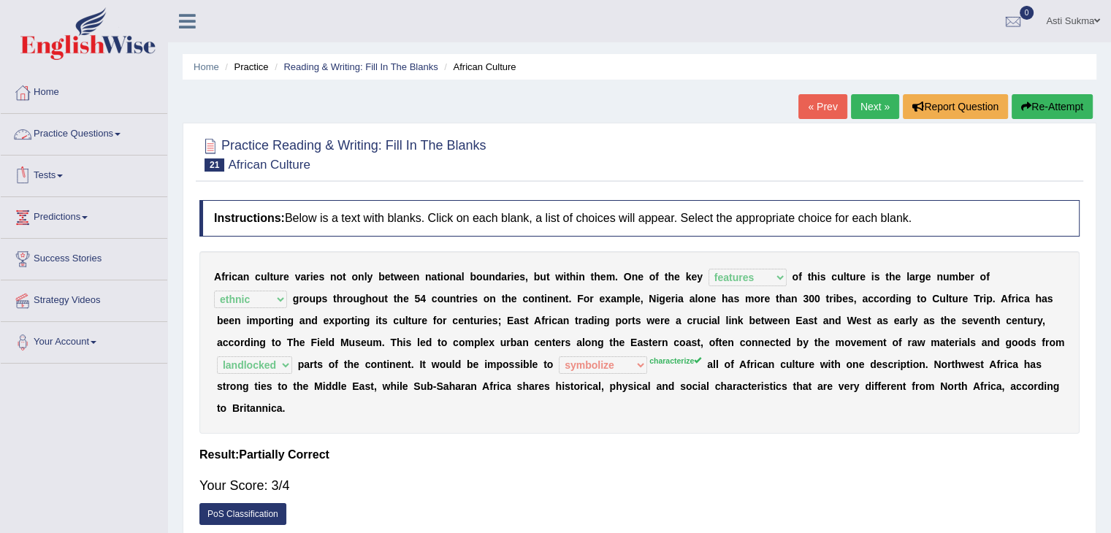
click at [79, 129] on link "Practice Questions" at bounding box center [84, 132] width 167 height 37
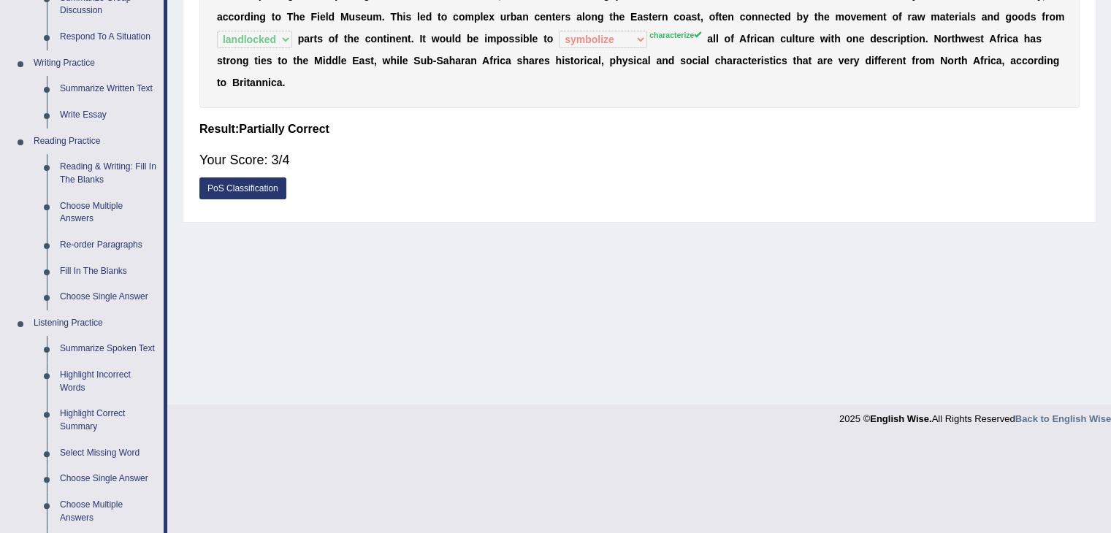
scroll to position [330, 0]
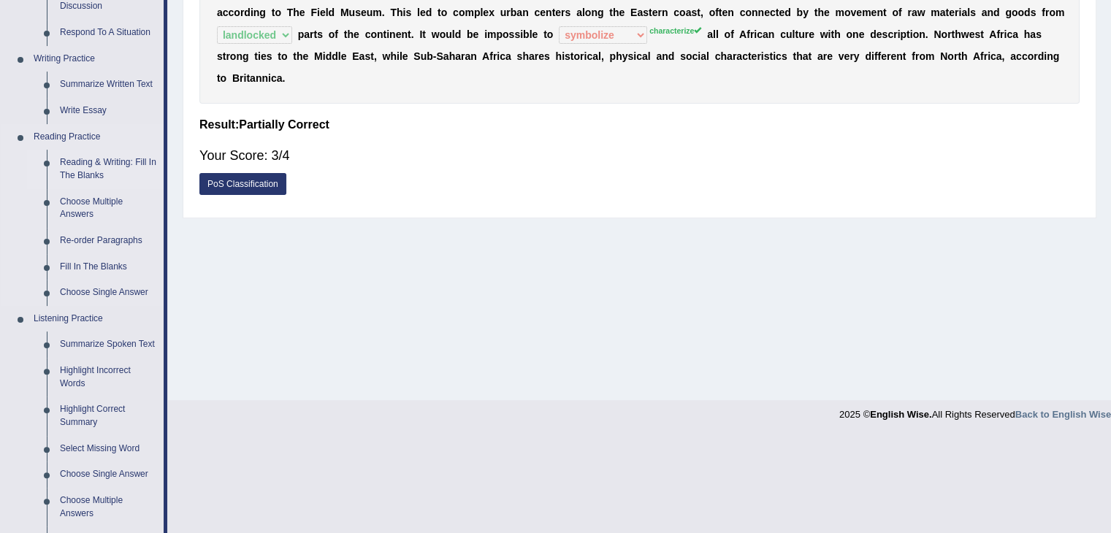
click at [104, 171] on link "Reading & Writing: Fill In The Blanks" at bounding box center [108, 169] width 110 height 39
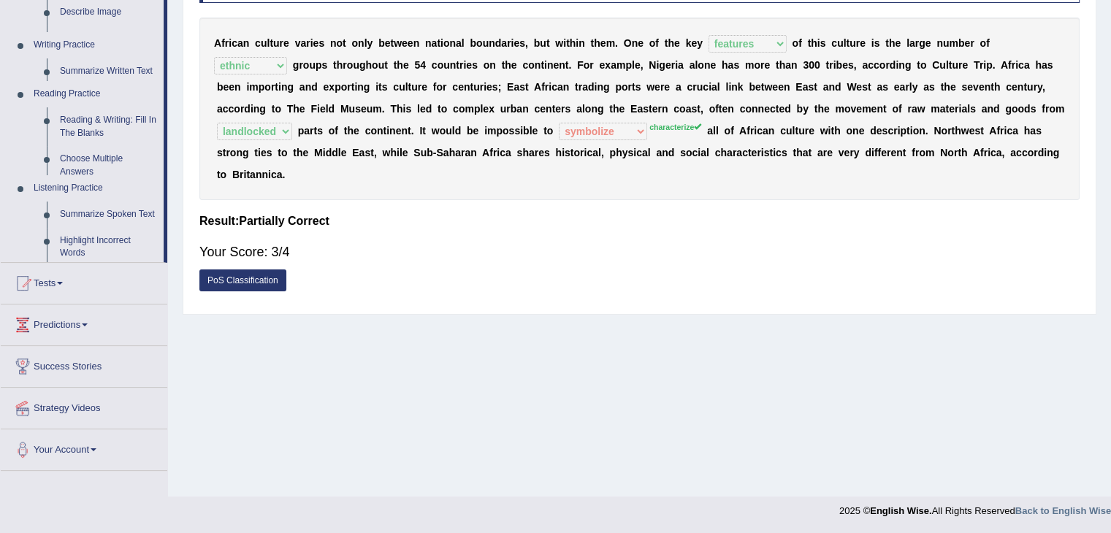
scroll to position [234, 0]
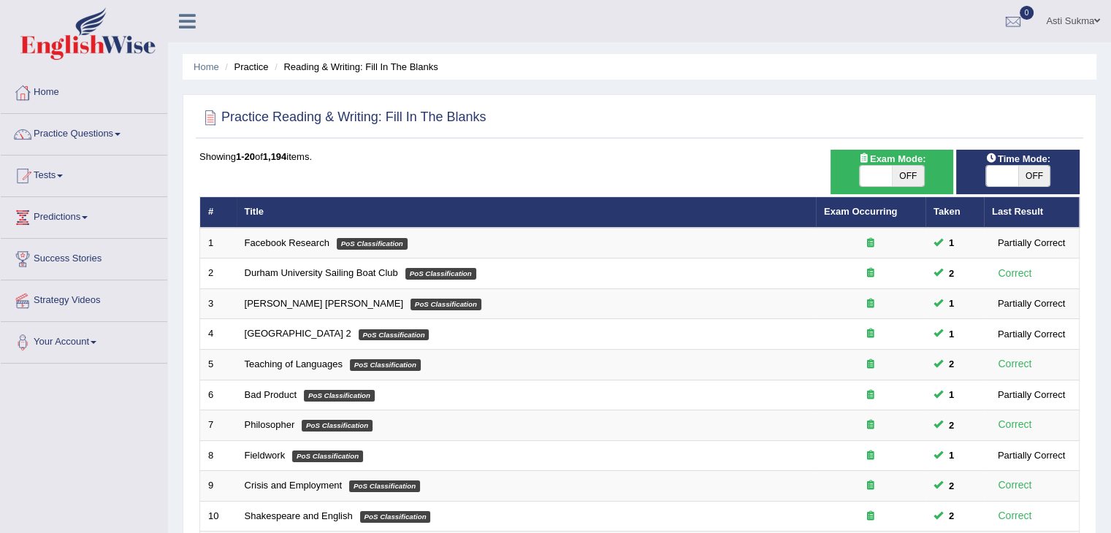
click at [912, 178] on span "OFF" at bounding box center [908, 176] width 32 height 20
checkbox input "true"
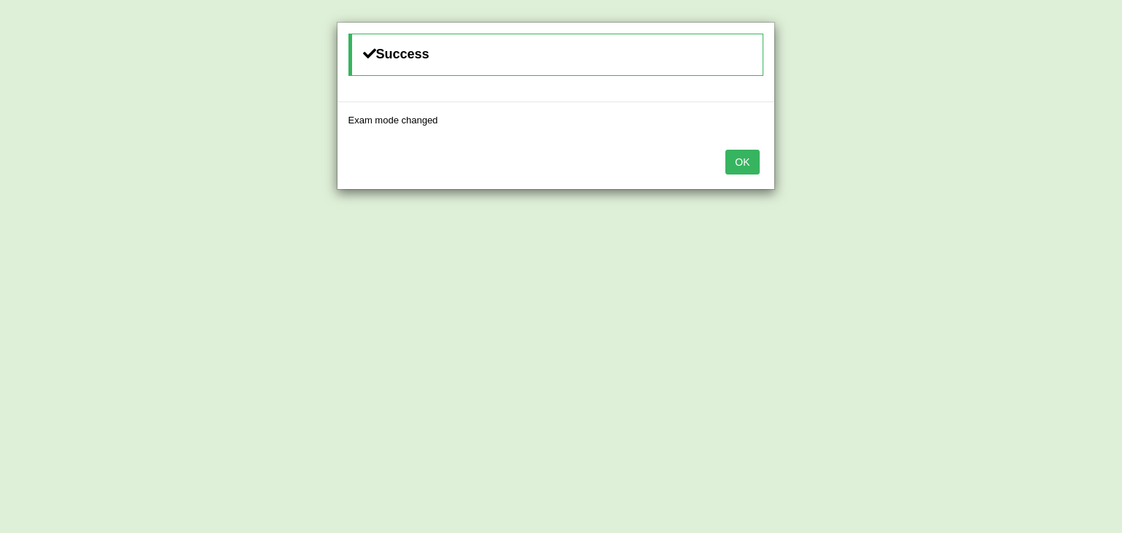
click at [748, 164] on button "OK" at bounding box center [742, 162] width 34 height 25
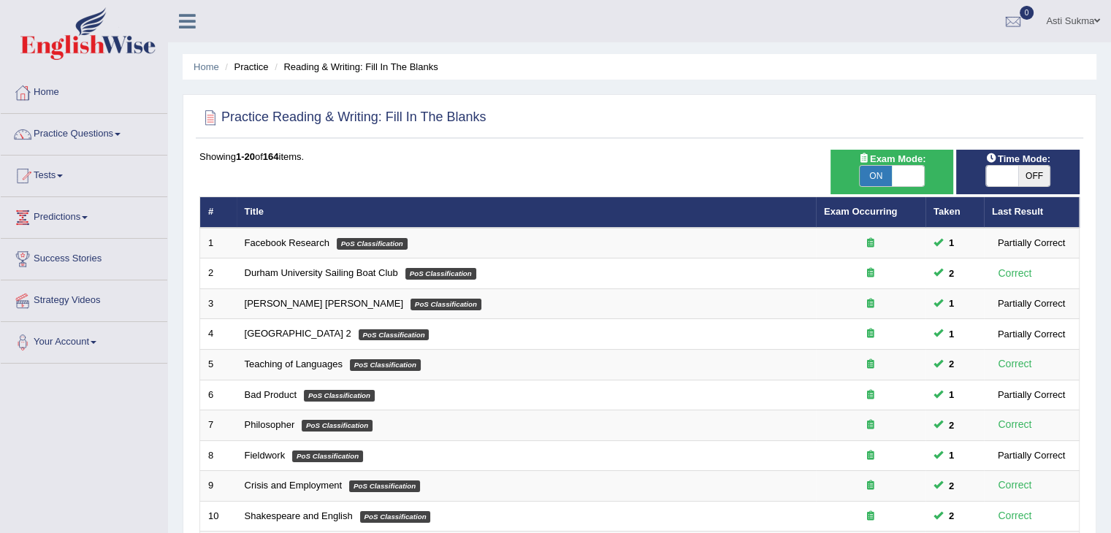
click at [1027, 175] on span "OFF" at bounding box center [1034, 176] width 32 height 20
checkbox input "true"
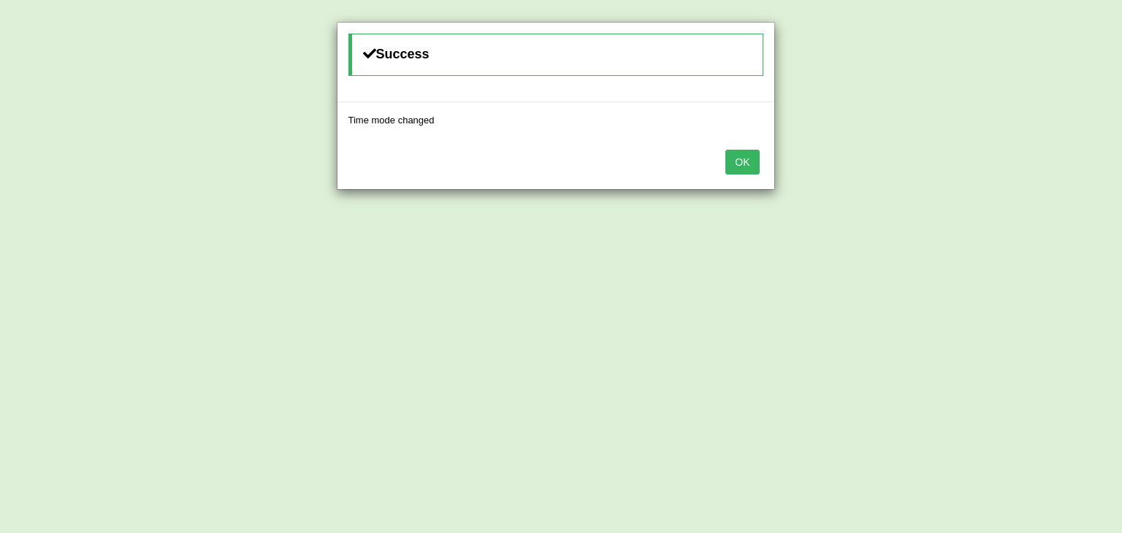
click at [745, 161] on button "OK" at bounding box center [742, 162] width 34 height 25
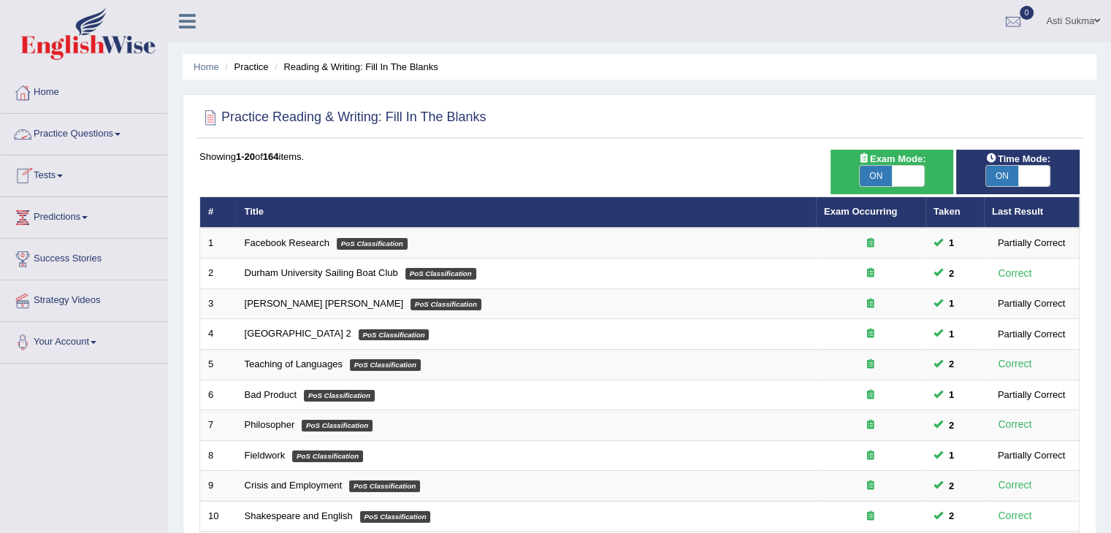
click at [55, 176] on link "Tests" at bounding box center [84, 174] width 167 height 37
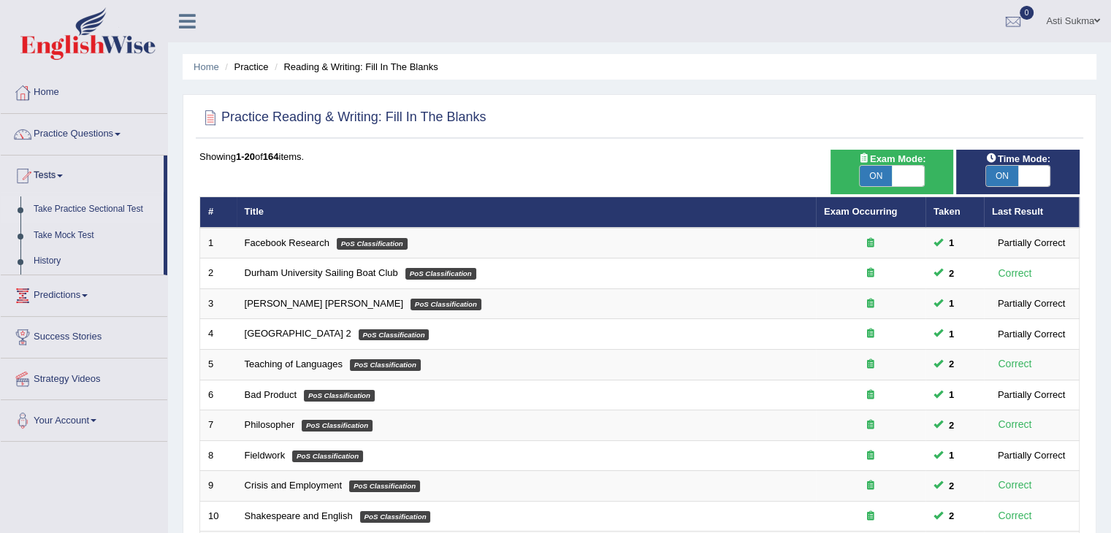
click at [123, 210] on link "Take Practice Sectional Test" at bounding box center [95, 210] width 137 height 26
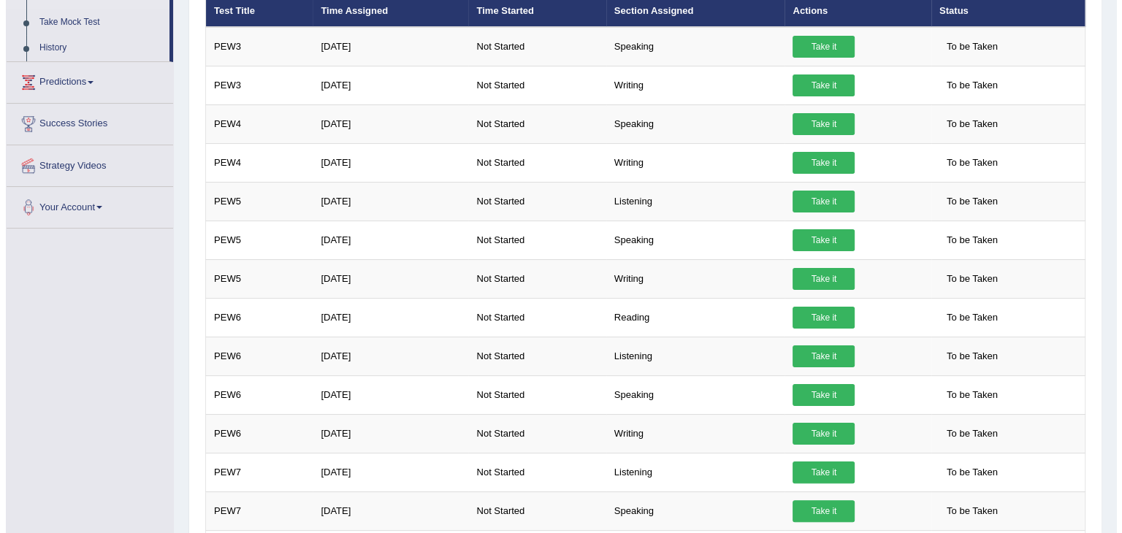
scroll to position [225, 0]
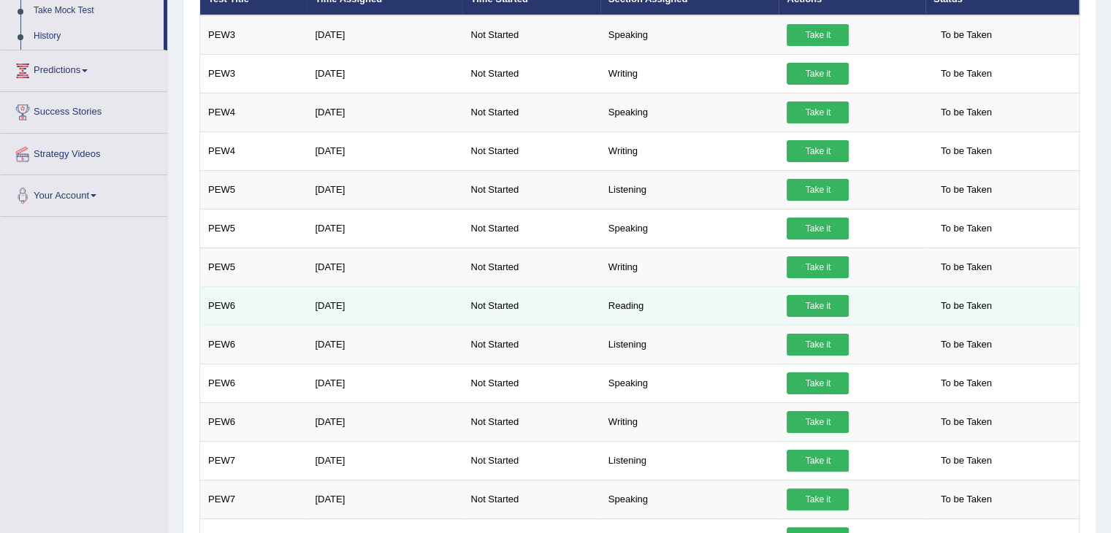
click at [801, 302] on link "Take it" at bounding box center [818, 306] width 62 height 22
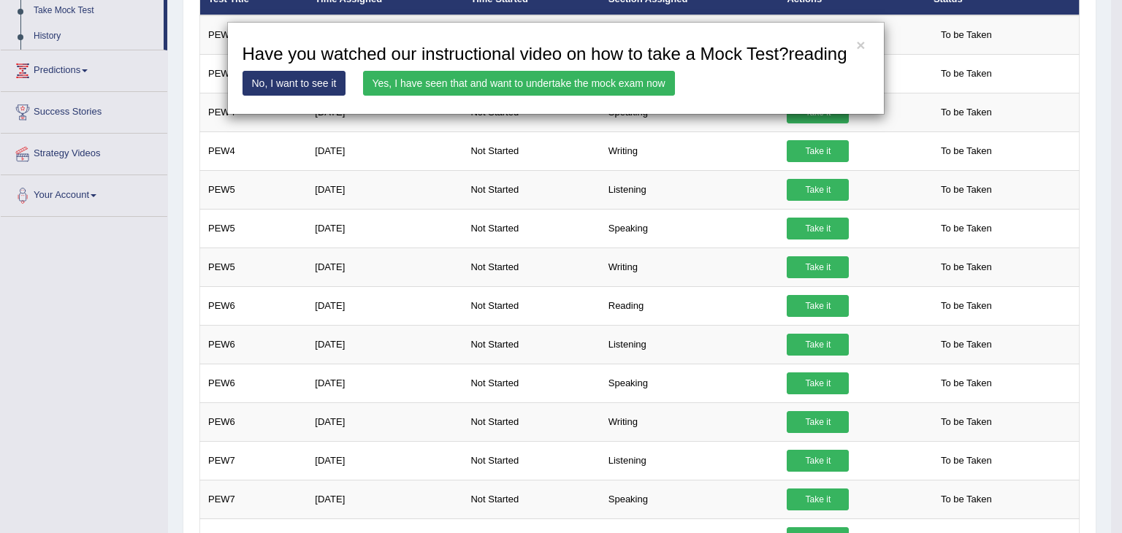
click at [595, 86] on link "Yes, I have seen that and want to undertake the mock exam now" at bounding box center [519, 83] width 312 height 25
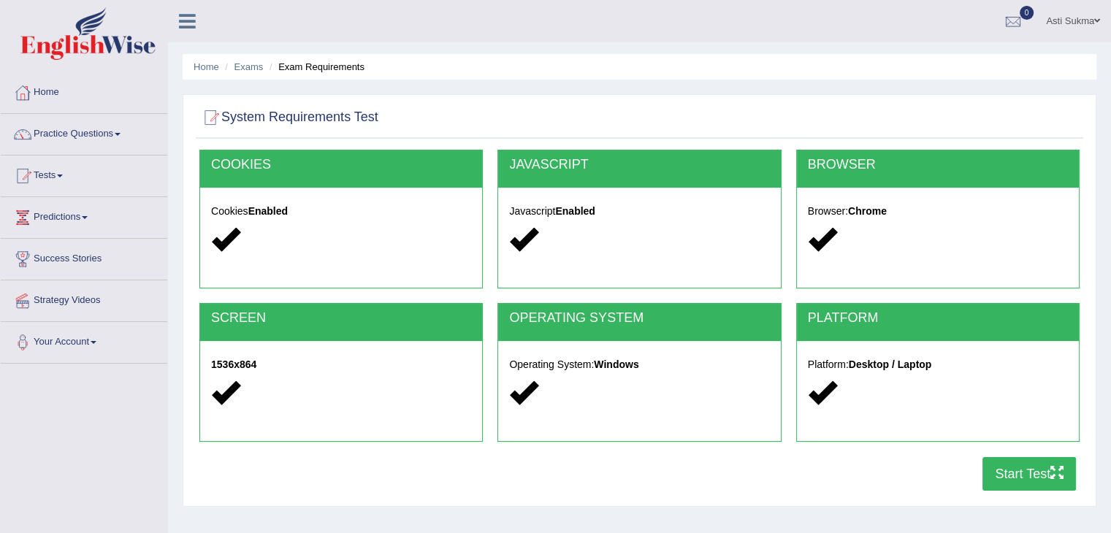
click at [1040, 476] on button "Start Test" at bounding box center [1030, 474] width 94 height 34
click at [603, 18] on ul "Asti Sukma Toggle navigation Username: AstiS Access Type: Online Subscription: …" at bounding box center [781, 21] width 660 height 42
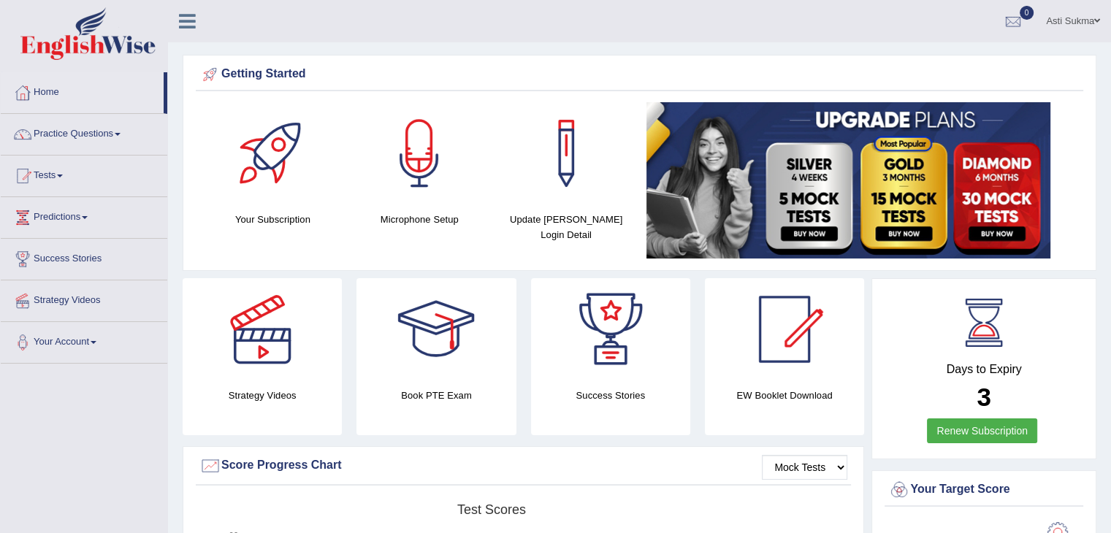
click at [53, 173] on link "Tests" at bounding box center [84, 174] width 167 height 37
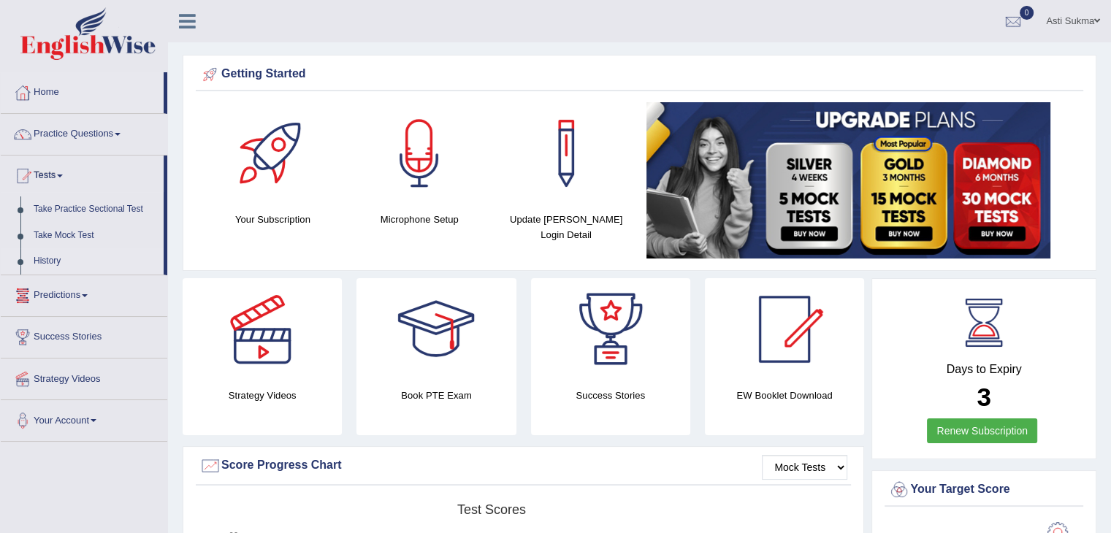
click at [53, 259] on link "History" at bounding box center [95, 261] width 137 height 26
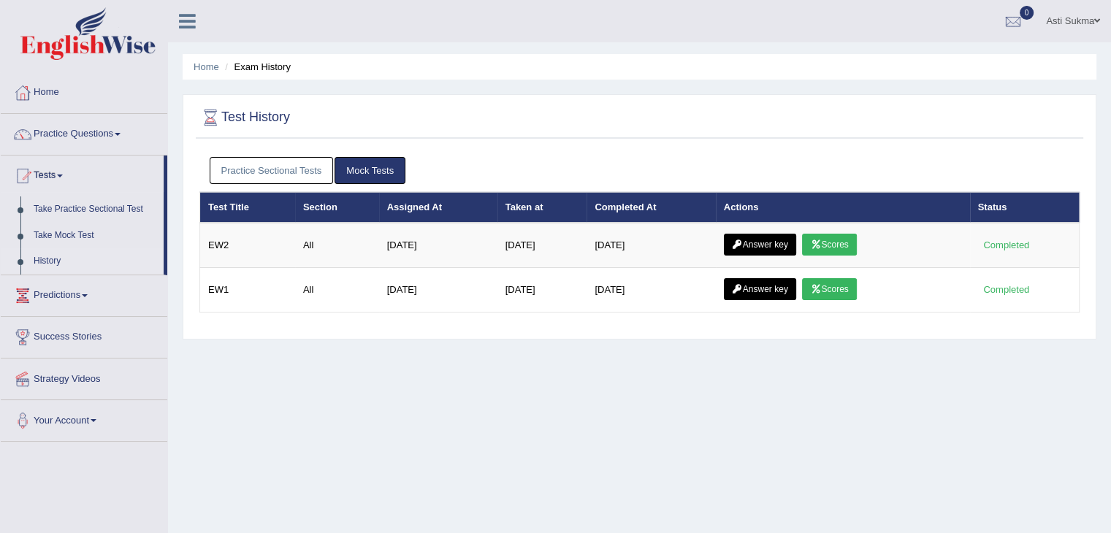
click at [285, 166] on link "Practice Sectional Tests" at bounding box center [272, 170] width 124 height 27
click at [310, 172] on link "Practice Sectional Tests" at bounding box center [272, 170] width 124 height 27
click at [53, 261] on link "History" at bounding box center [95, 261] width 137 height 26
click at [287, 170] on link "Practice Sectional Tests" at bounding box center [272, 170] width 124 height 27
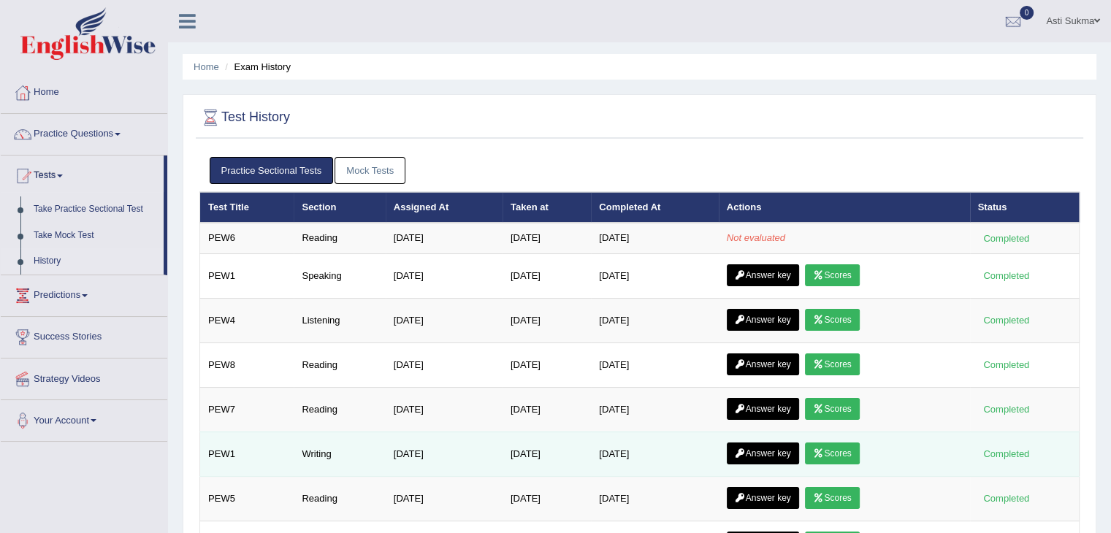
click at [842, 451] on link "Scores" at bounding box center [832, 454] width 54 height 22
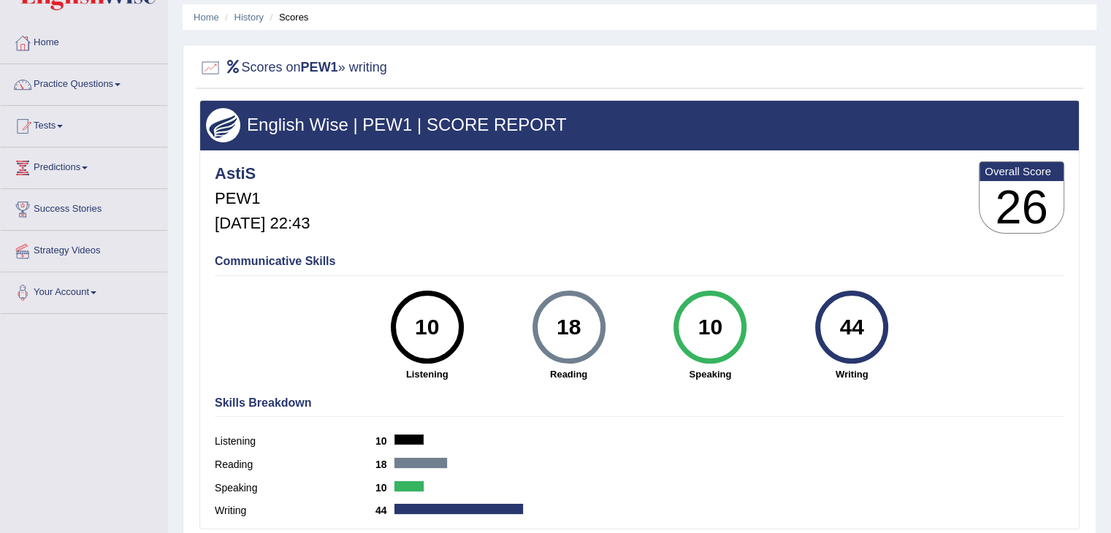
scroll to position [44, 0]
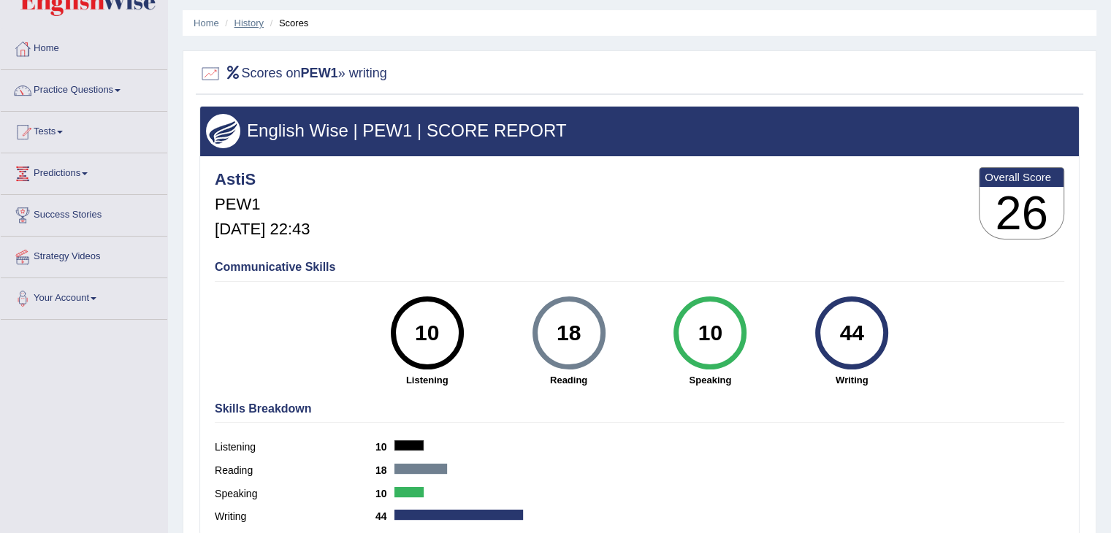
click at [248, 26] on link "History" at bounding box center [249, 23] width 29 height 11
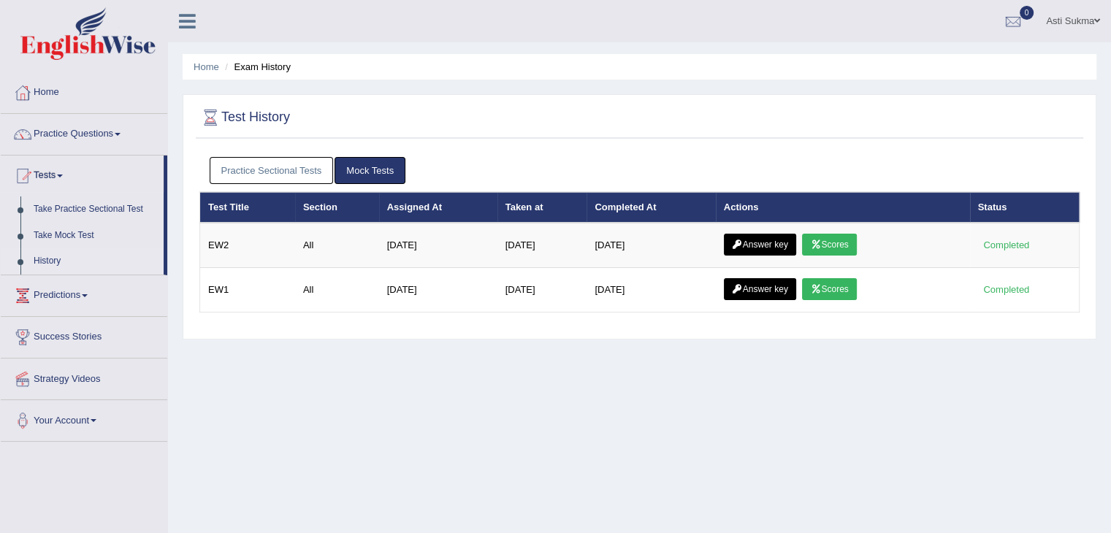
click at [321, 179] on link "Practice Sectional Tests" at bounding box center [272, 170] width 124 height 27
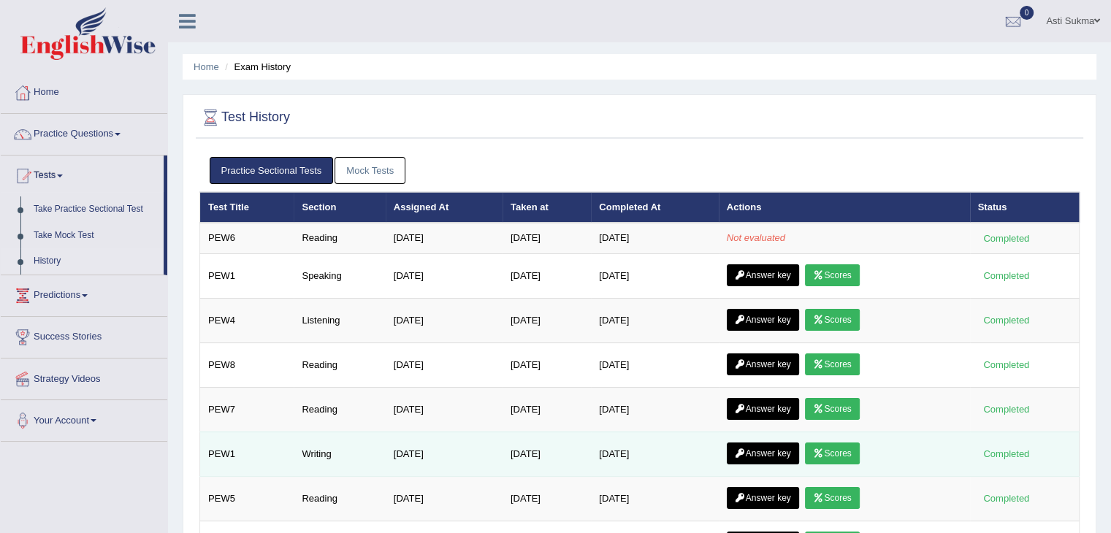
click at [762, 446] on link "Answer key" at bounding box center [763, 454] width 72 height 22
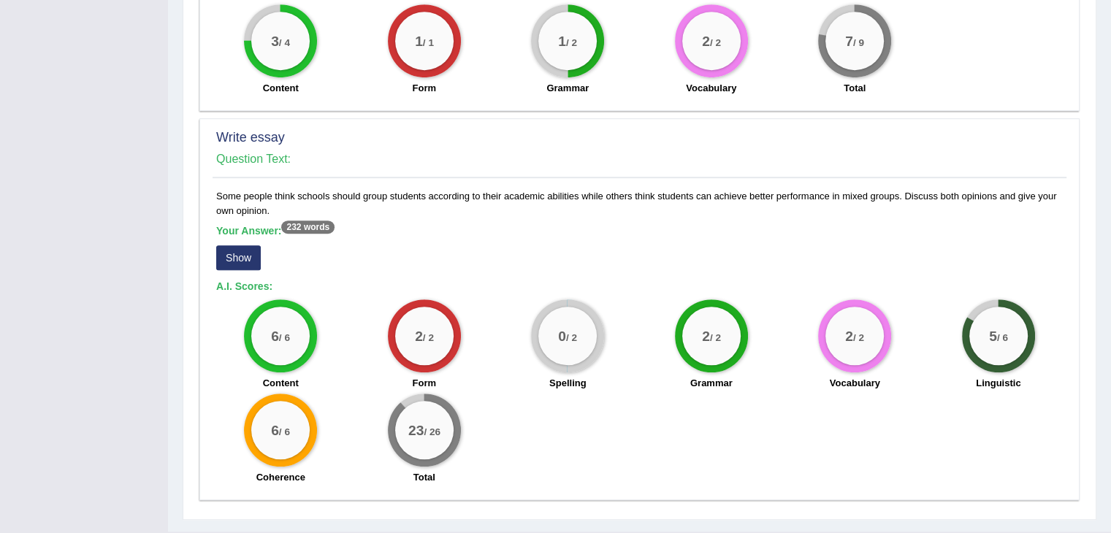
scroll to position [871, 0]
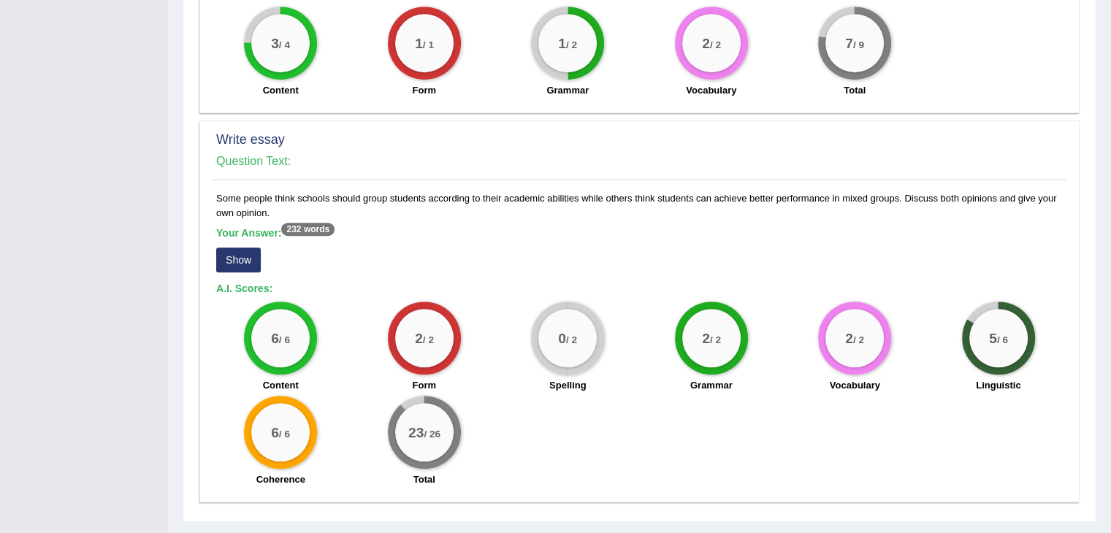
click at [926, 255] on div "Your Answer: 232 words Show" at bounding box center [639, 251] width 847 height 49
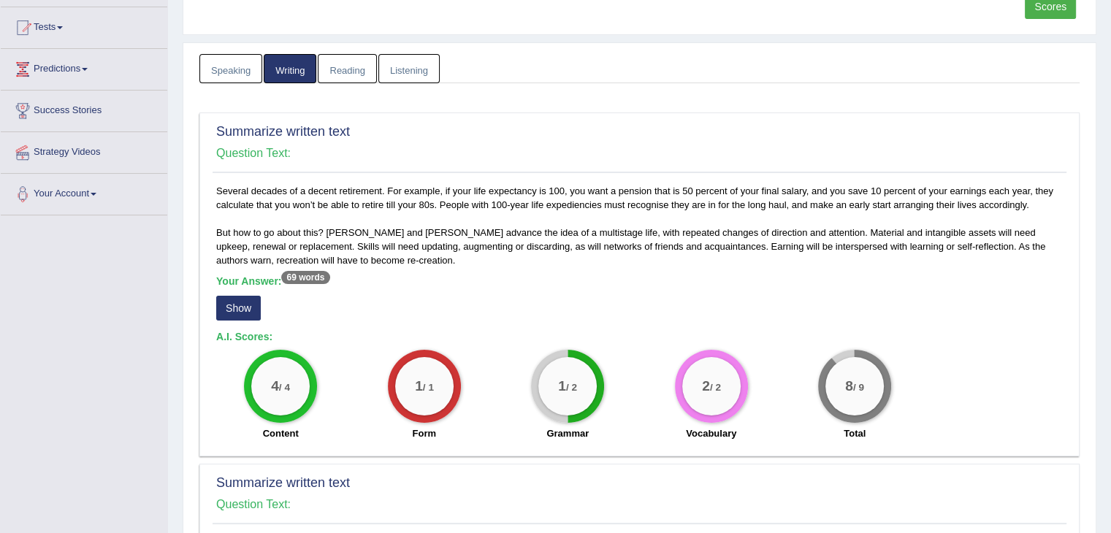
scroll to position [0, 0]
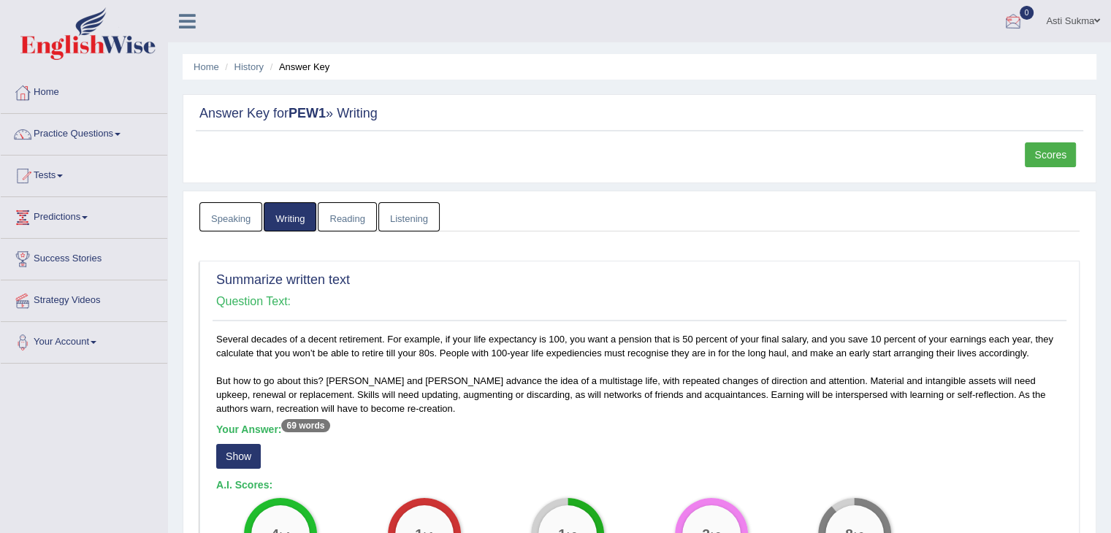
click at [1009, 18] on div at bounding box center [1013, 22] width 22 height 22
click at [787, 36] on ul "Asti Sukma Toggle navigation Username: AstiS Access Type: Online Subscription: …" at bounding box center [781, 21] width 660 height 42
click at [242, 63] on link "History" at bounding box center [249, 66] width 29 height 11
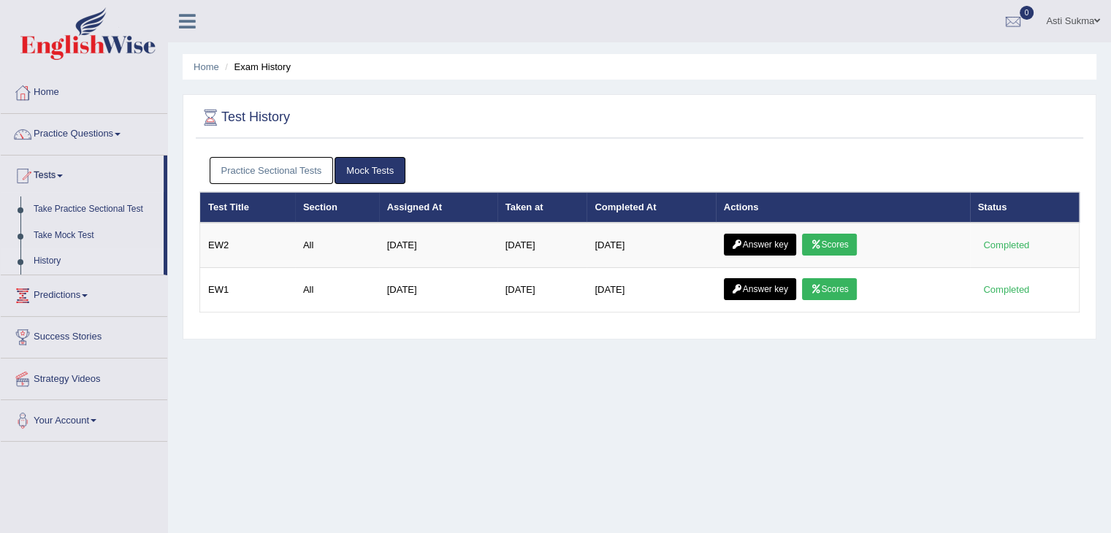
click at [286, 166] on link "Practice Sectional Tests" at bounding box center [272, 170] width 124 height 27
click at [280, 176] on link "Practice Sectional Tests" at bounding box center [272, 170] width 124 height 27
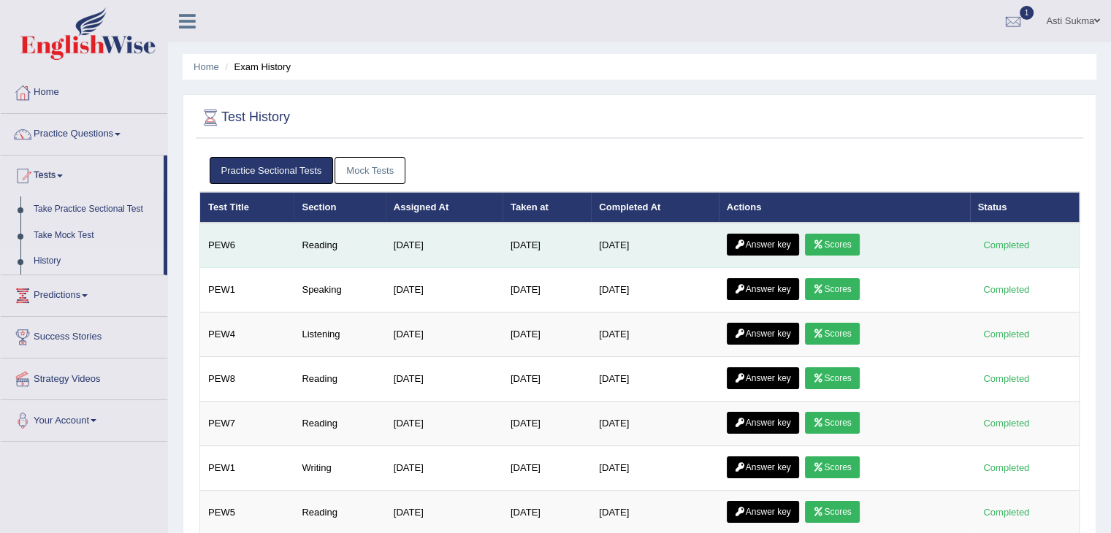
click at [836, 238] on link "Scores" at bounding box center [832, 245] width 54 height 22
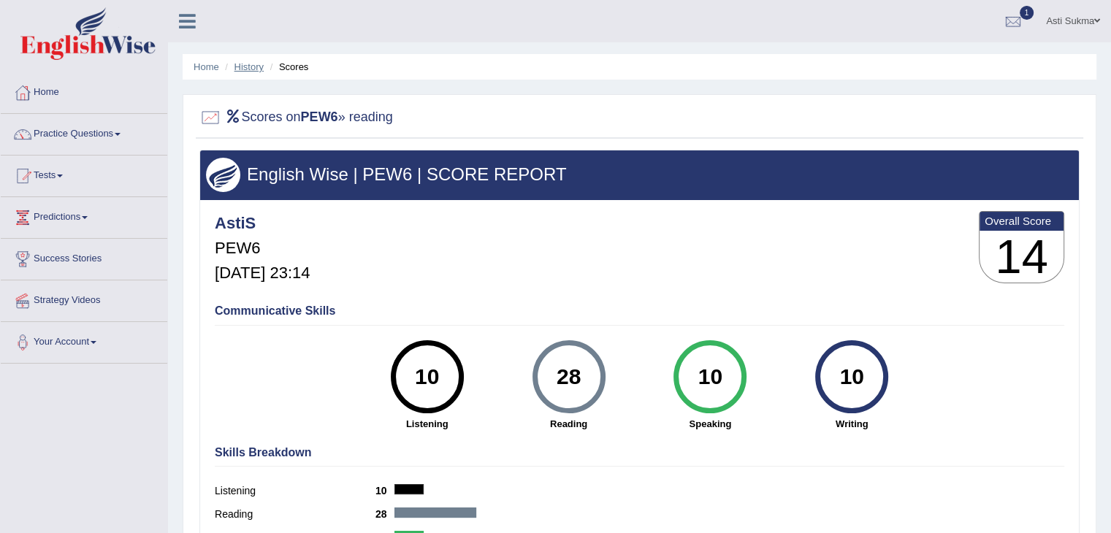
click at [249, 64] on link "History" at bounding box center [249, 66] width 29 height 11
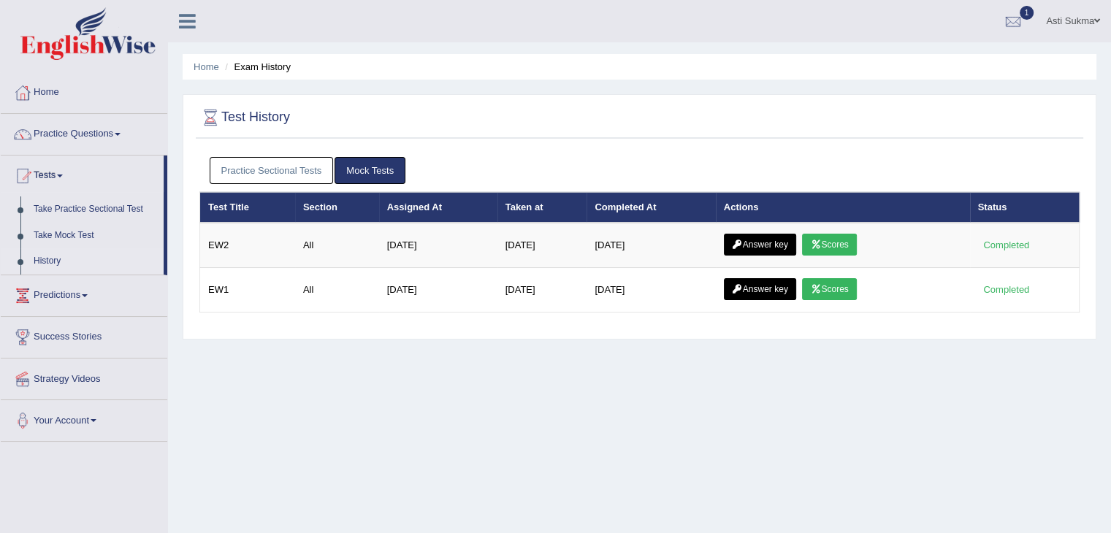
click at [254, 168] on link "Practice Sectional Tests" at bounding box center [272, 170] width 124 height 27
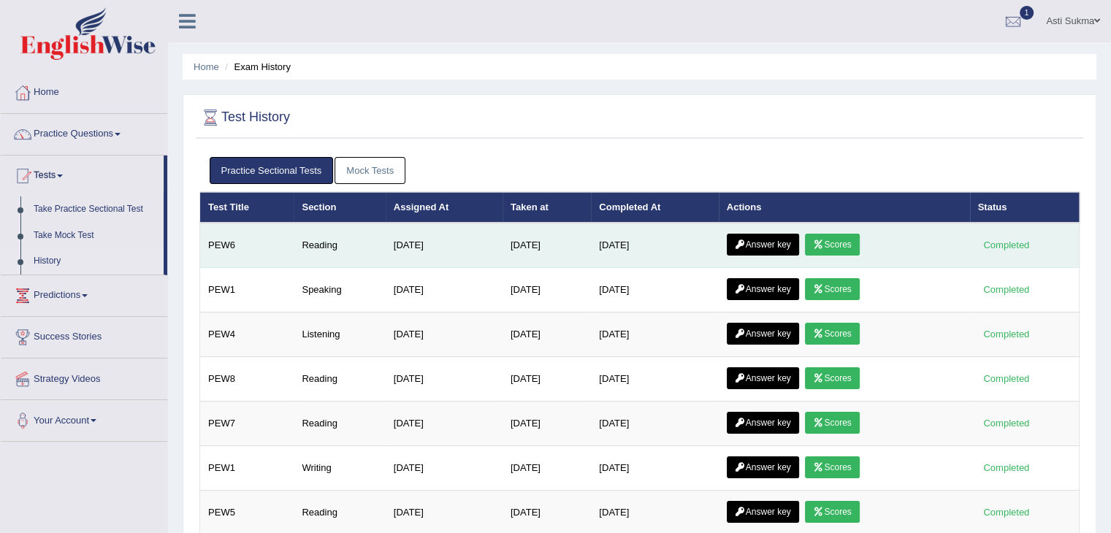
click at [762, 245] on link "Answer key" at bounding box center [763, 245] width 72 height 22
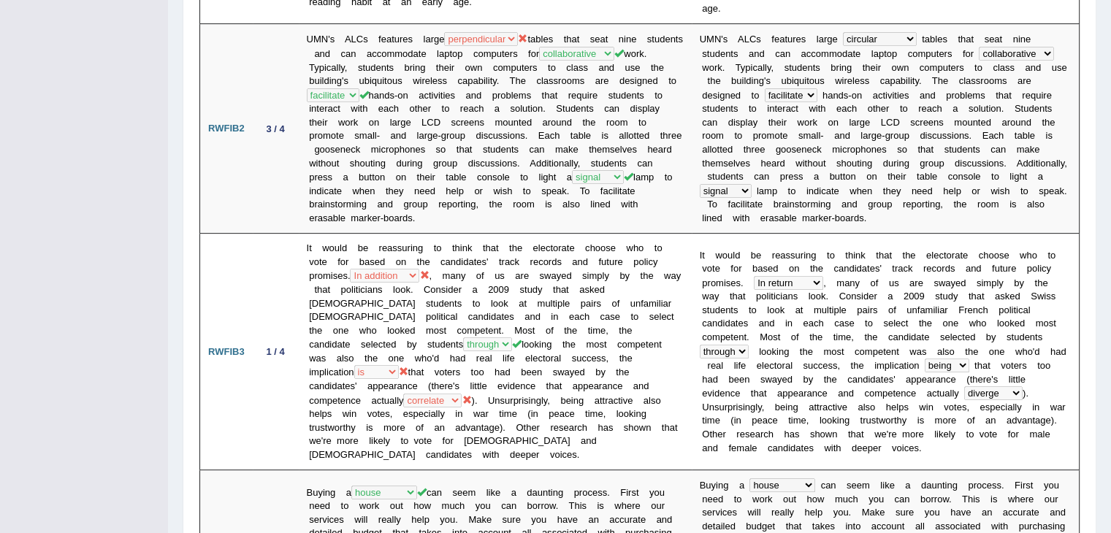
scroll to position [519, 0]
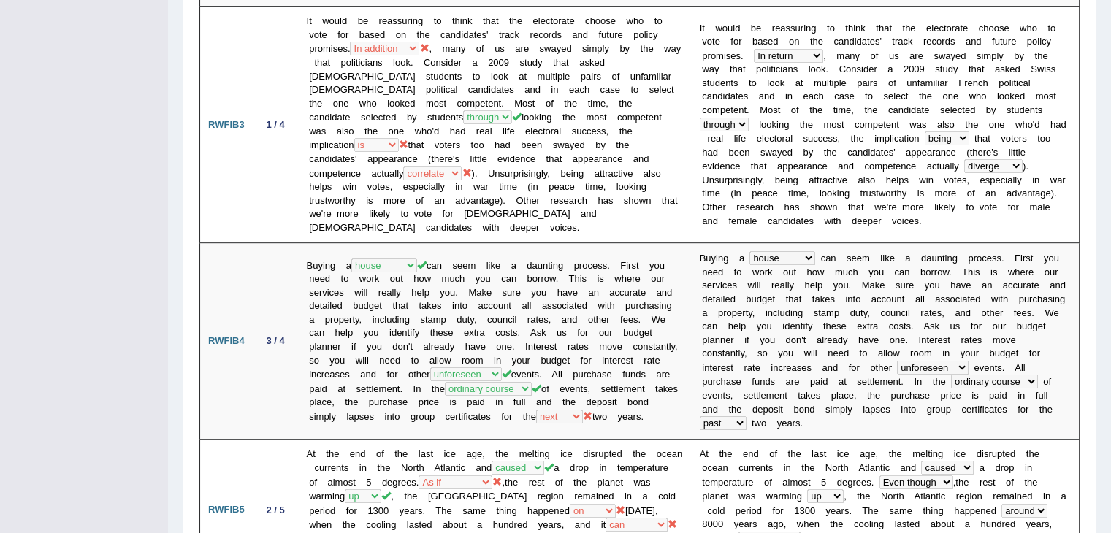
scroll to position [746, 0]
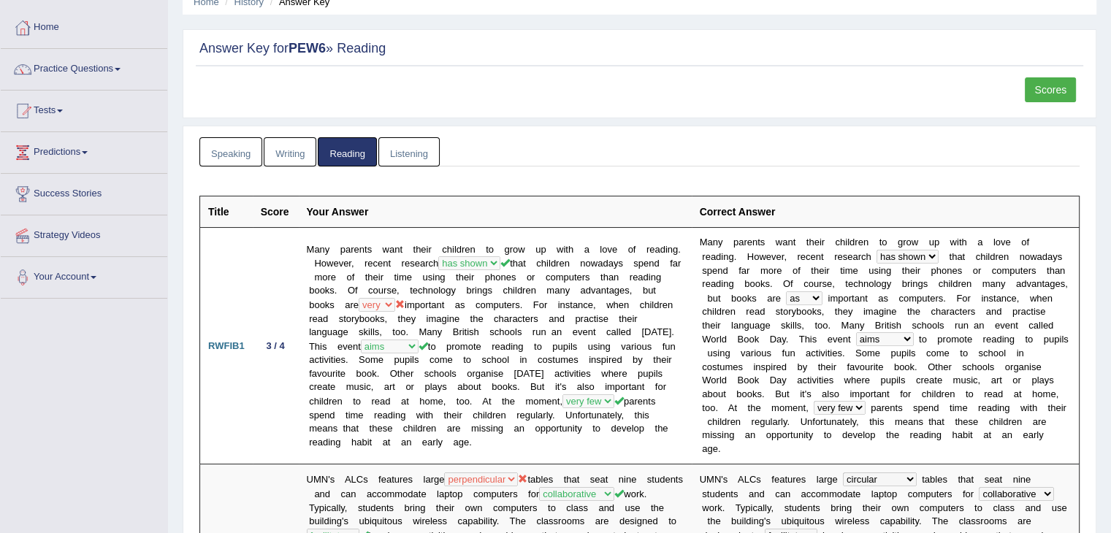
scroll to position [0, 0]
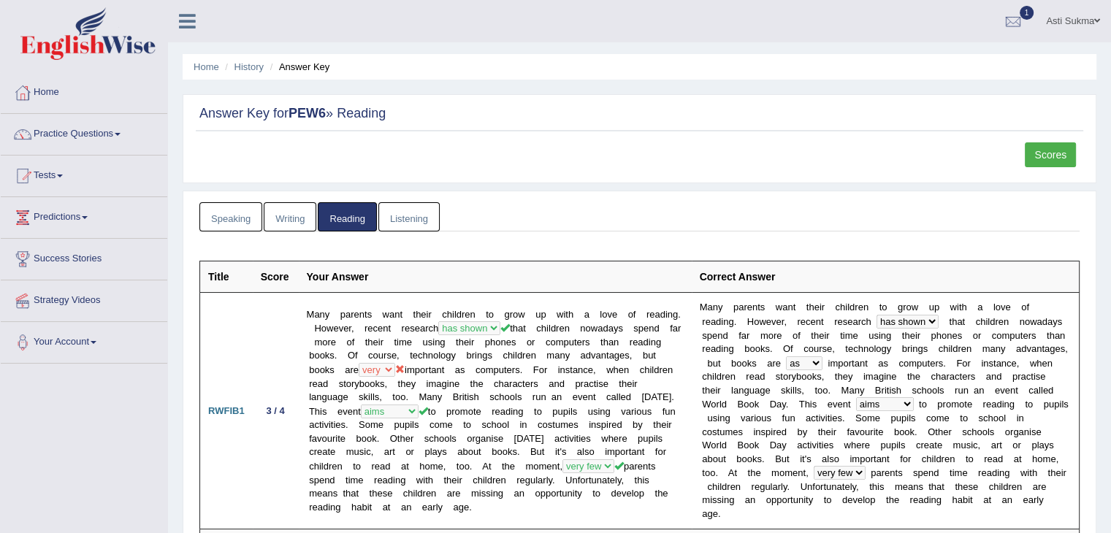
click at [289, 216] on link "Writing" at bounding box center [290, 217] width 53 height 30
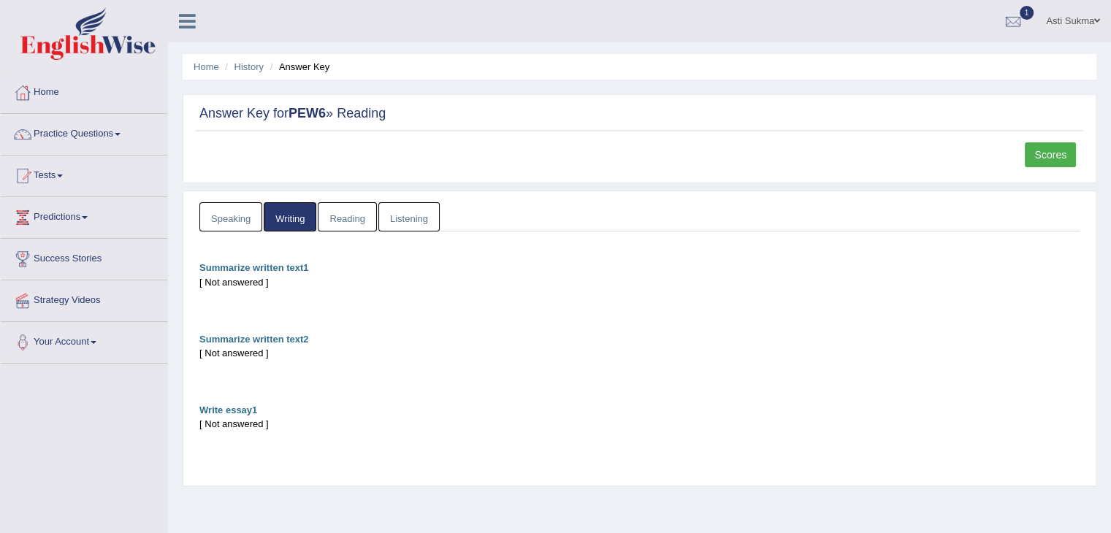
click at [337, 224] on link "Reading" at bounding box center [347, 217] width 58 height 30
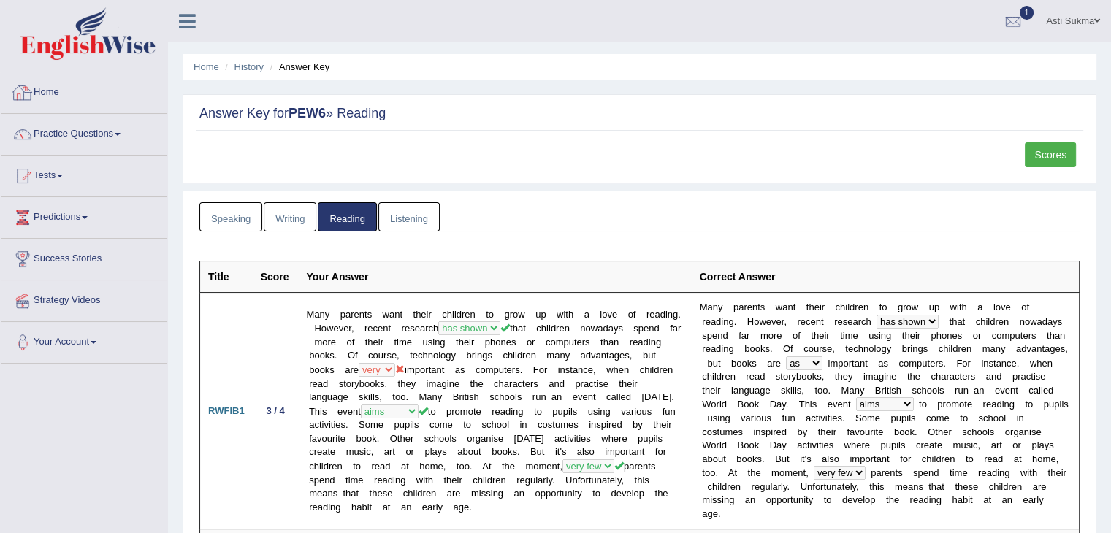
click at [94, 95] on link "Home" at bounding box center [84, 90] width 167 height 37
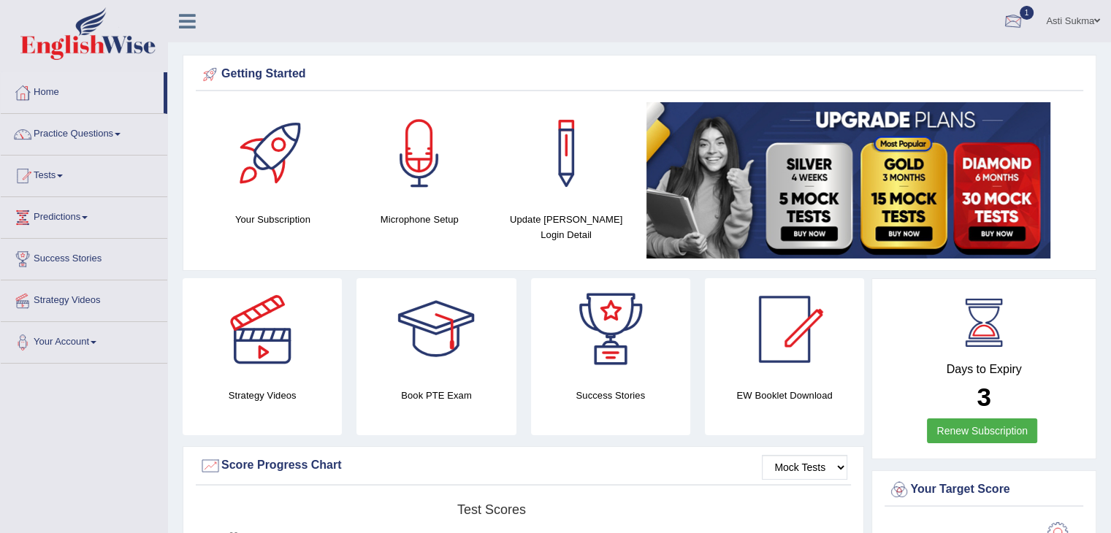
click at [1026, 18] on span "1" at bounding box center [1027, 13] width 15 height 14
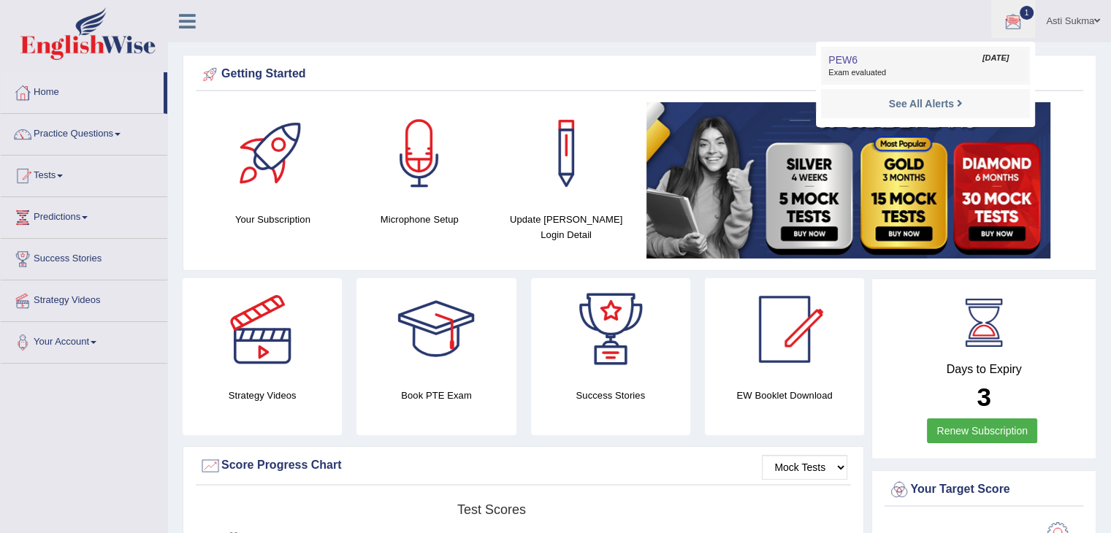
click at [918, 65] on link "PEW6 Sep 27, 2025 Exam evaluated" at bounding box center [926, 65] width 202 height 31
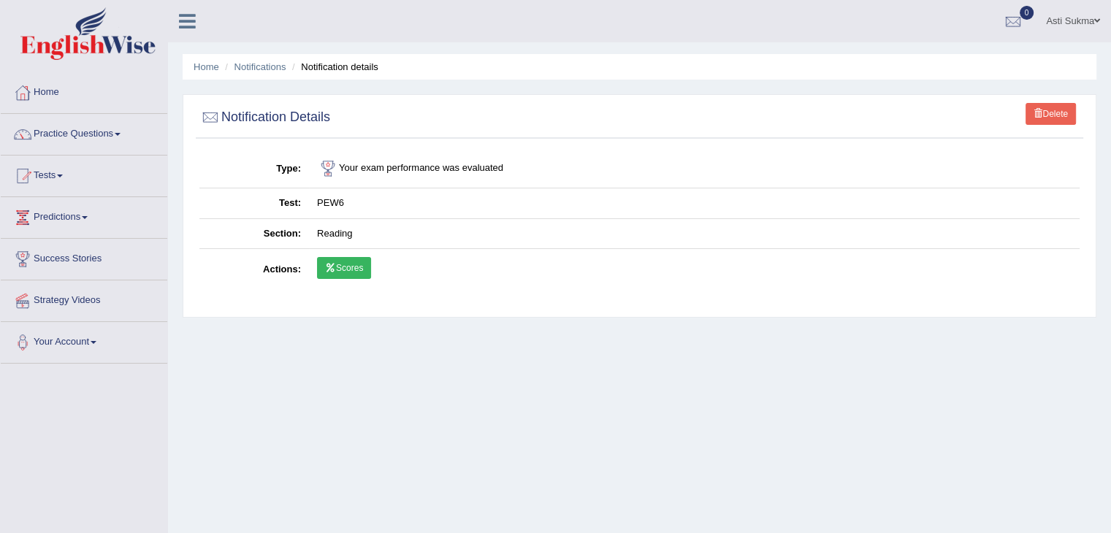
click at [370, 261] on link "Scores" at bounding box center [344, 268] width 54 height 22
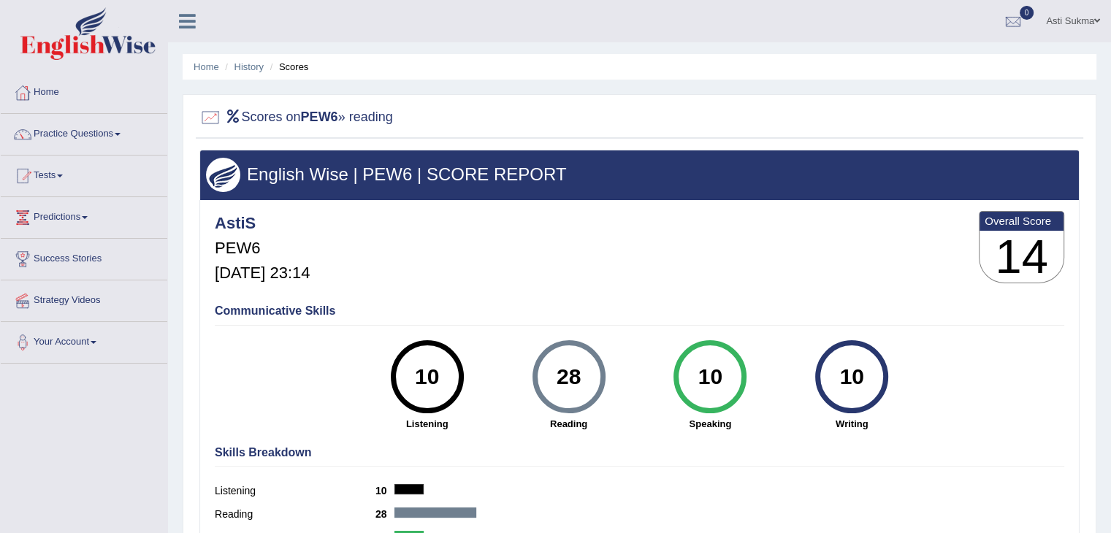
click at [721, 108] on div at bounding box center [639, 118] width 880 height 30
click at [44, 89] on link "Home" at bounding box center [84, 90] width 167 height 37
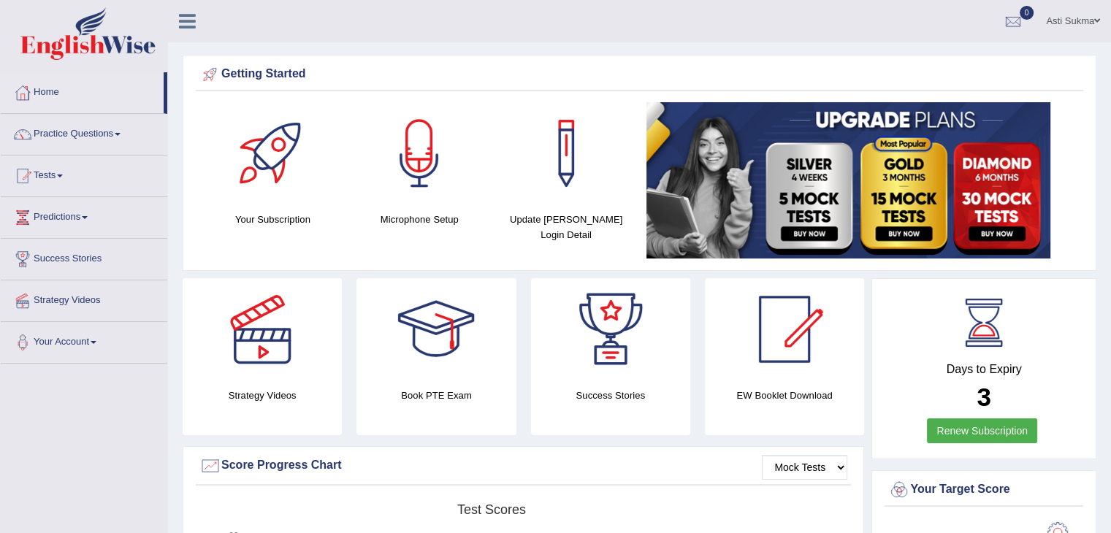
click at [1046, 61] on div "Getting Started Your Subscription Microphone Setup Update [PERSON_NAME] Login D…" at bounding box center [640, 163] width 914 height 216
